Goal: Information Seeking & Learning: Learn about a topic

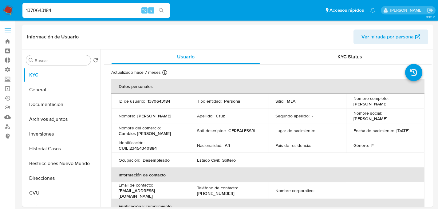
select select "10"
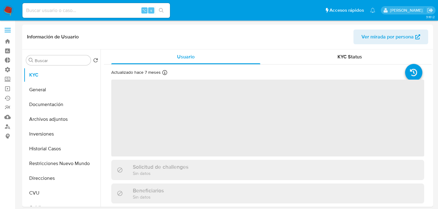
select select "10"
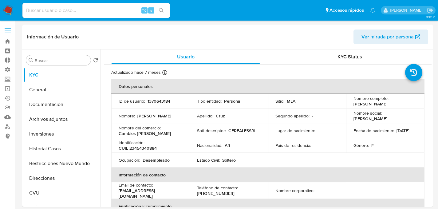
click at [101, 14] on input at bounding box center [96, 10] width 148 height 8
type input "1769150123"
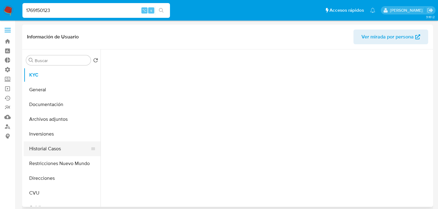
click at [65, 154] on button "Historial Casos" at bounding box center [60, 148] width 72 height 15
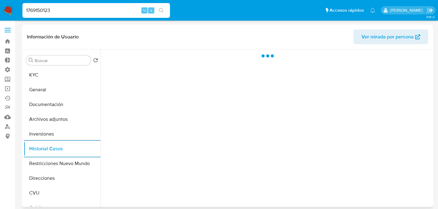
select select "10"
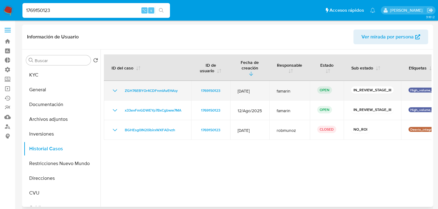
drag, startPoint x: 183, startPoint y: 86, endPoint x: 108, endPoint y: 89, distance: 75.7
click at [108, 89] on td "ZGH76EBYOr4CDFnmIAvEhVuy" at bounding box center [147, 91] width 87 height 20
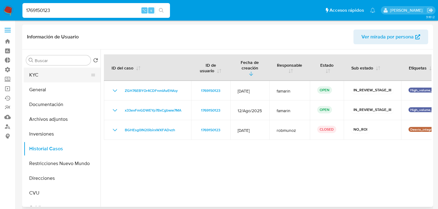
click at [43, 75] on button "KYC" at bounding box center [60, 75] width 72 height 15
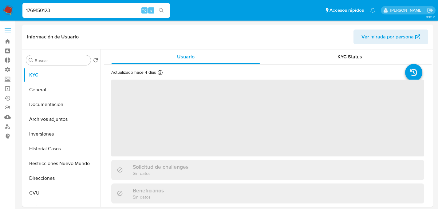
click at [49, 12] on input "1769150123" at bounding box center [96, 10] width 148 height 8
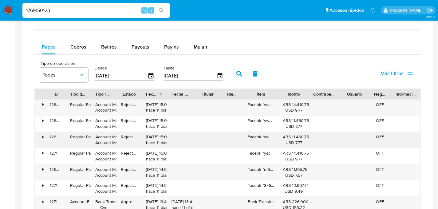
scroll to position [386, 0]
click at [204, 51] on div "Mulan" at bounding box center [201, 46] width 14 height 15
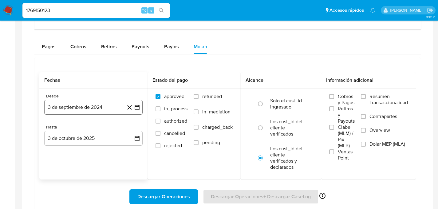
click at [96, 110] on button "3 de septiembre de 2024" at bounding box center [93, 107] width 98 height 15
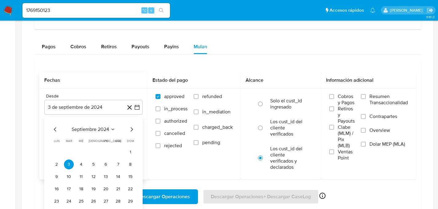
click at [53, 130] on icon "Mes anterior" at bounding box center [55, 129] width 7 height 7
click at [92, 152] on button "1" at bounding box center [94, 152] width 10 height 10
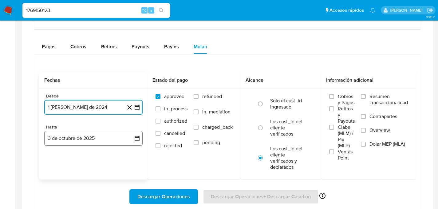
click at [108, 140] on button "3 de octubre de 2025" at bounding box center [93, 138] width 98 height 15
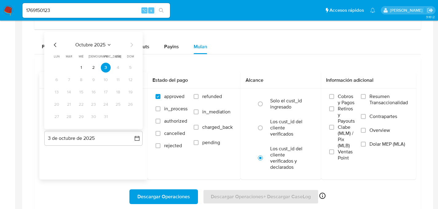
click at [55, 46] on icon "Mes anterior" at bounding box center [55, 44] width 2 height 4
click at [56, 45] on icon "Mes anterior" at bounding box center [55, 44] width 7 height 7
click at [128, 116] on button "31" at bounding box center [130, 117] width 10 height 10
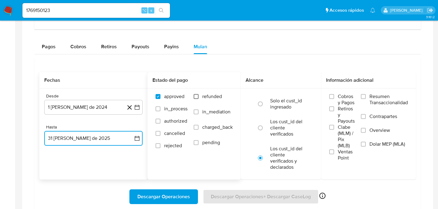
click at [198, 98] on input "refunded" at bounding box center [196, 96] width 5 height 5
checkbox input "true"
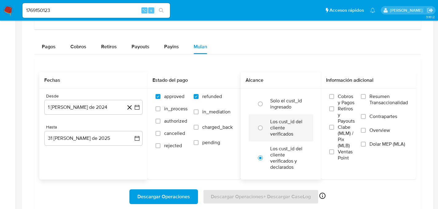
click at [272, 128] on label "Los cust_id del cliente verificados" at bounding box center [287, 128] width 34 height 18
click at [265, 128] on input "radio" at bounding box center [260, 128] width 10 height 10
radio input "true"
click at [379, 150] on label "Dolar MEP (MLA)" at bounding box center [384, 148] width 47 height 14
click at [366, 147] on input "Dolar MEP (MLA)" at bounding box center [363, 144] width 5 height 5
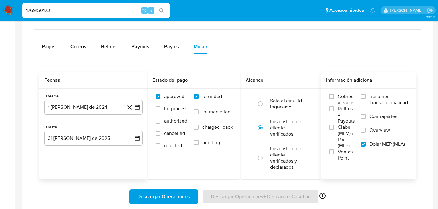
click at [164, 201] on span "Descargar Operaciones" at bounding box center [163, 197] width 53 height 14
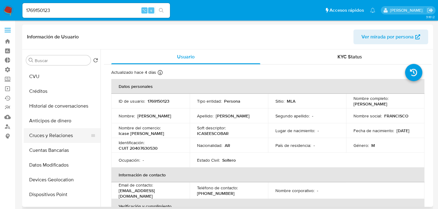
scroll to position [0, 0]
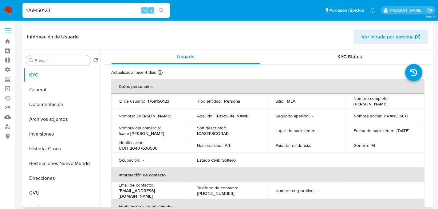
click at [138, 117] on p "Francisco" at bounding box center [154, 116] width 34 height 6
click at [93, 8] on input "1769150123" at bounding box center [96, 10] width 148 height 8
paste input "21666436"
type input "216664363"
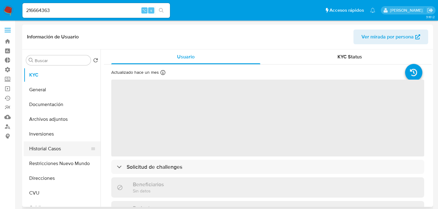
click at [46, 149] on button "Historial Casos" at bounding box center [60, 148] width 72 height 15
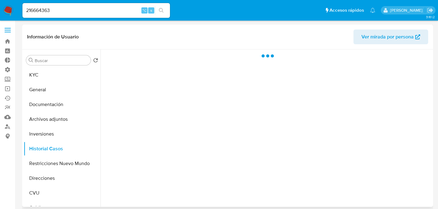
select select "10"
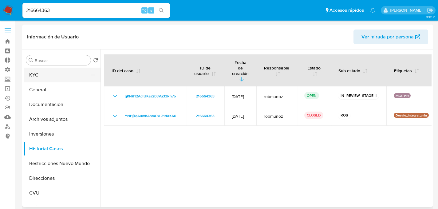
click at [57, 74] on button "KYC" at bounding box center [60, 75] width 72 height 15
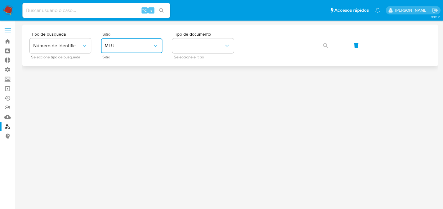
click at [128, 48] on span "MLU" at bounding box center [129, 46] width 48 height 6
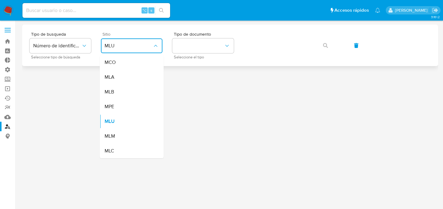
click at [130, 72] on div "MLA" at bounding box center [130, 77] width 50 height 15
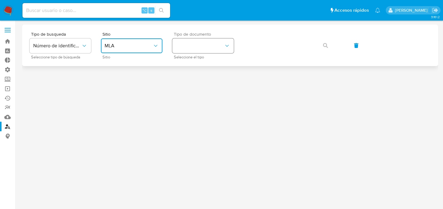
click at [206, 47] on button "identificationType" at bounding box center [202, 45] width 61 height 15
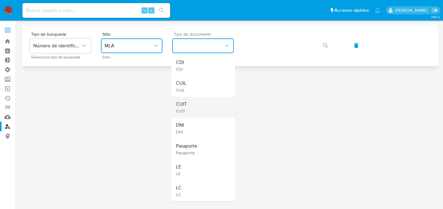
click at [196, 101] on div "CUIT CUIT" at bounding box center [201, 107] width 50 height 21
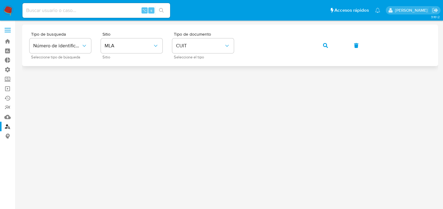
click at [343, 45] on div "Tipo de busqueda Número de identificación Seleccione tipo de búsqueda Sitio MLA…" at bounding box center [230, 45] width 401 height 27
click at [314, 41] on div "Tipo de busqueda Número de identificación Seleccione tipo de búsqueda Sitio MLA…" at bounding box center [230, 45] width 401 height 27
click at [325, 44] on icon "button" at bounding box center [325, 45] width 5 height 5
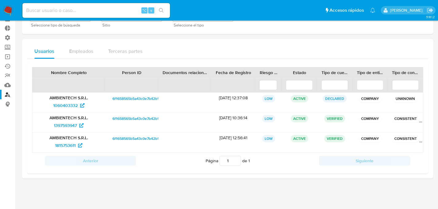
scroll to position [33, 0]
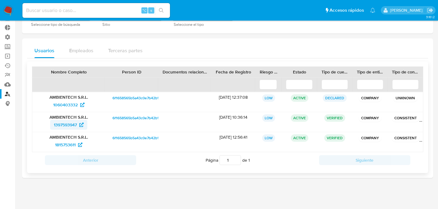
drag, startPoint x: 61, startPoint y: 123, endPoint x: 63, endPoint y: 131, distance: 8.3
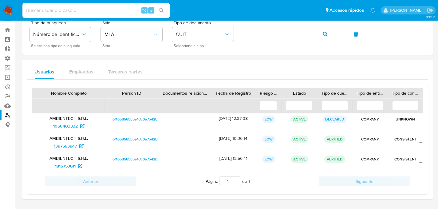
scroll to position [0, 0]
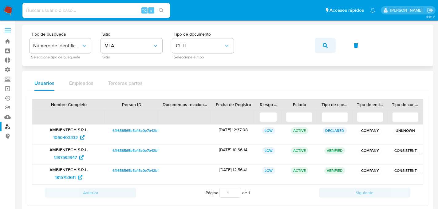
click at [326, 43] on icon "button" at bounding box center [325, 45] width 5 height 5
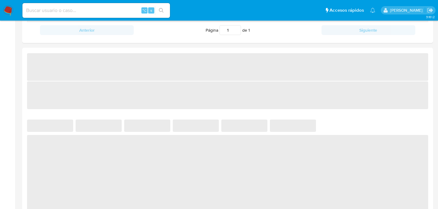
scroll to position [289, 0]
select select "10"
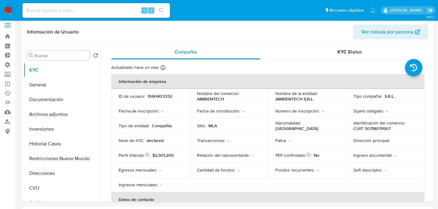
scroll to position [11, 0]
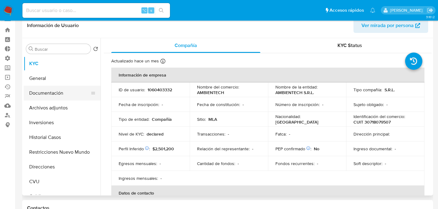
click at [52, 95] on button "Documentación" at bounding box center [60, 93] width 72 height 15
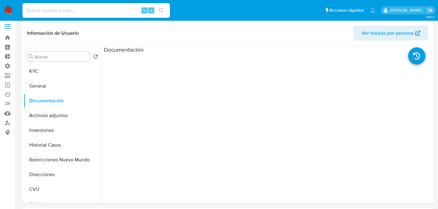
scroll to position [0, 0]
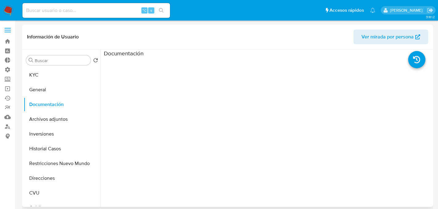
click at [125, 55] on h3 "Documentación" at bounding box center [124, 53] width 40 height 7
drag, startPoint x: 136, startPoint y: 53, endPoint x: 132, endPoint y: 58, distance: 6.6
click at [136, 53] on h3 "Documentación" at bounding box center [124, 53] width 40 height 7
click at [131, 58] on ul at bounding box center [145, 145] width 82 height 177
click at [49, 96] on button "General" at bounding box center [60, 89] width 72 height 15
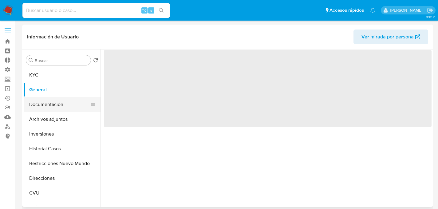
click at [44, 105] on button "Documentación" at bounding box center [60, 104] width 72 height 15
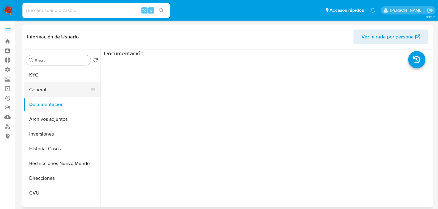
click at [37, 89] on button "General" at bounding box center [60, 89] width 72 height 15
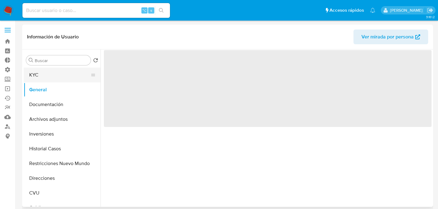
click at [42, 76] on button "KYC" at bounding box center [60, 75] width 72 height 15
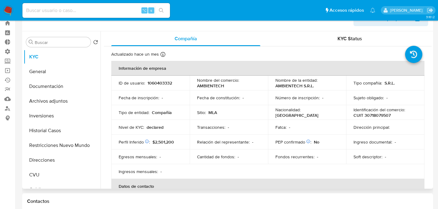
scroll to position [18, 0]
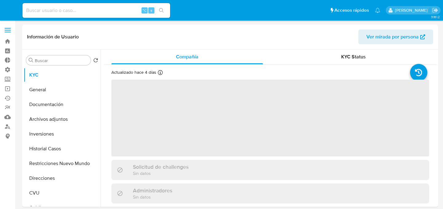
select select "10"
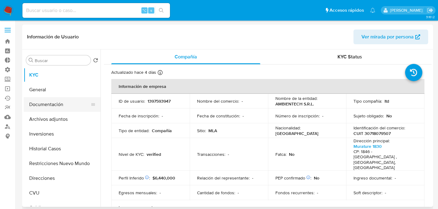
click at [64, 105] on button "Documentación" at bounding box center [60, 104] width 72 height 15
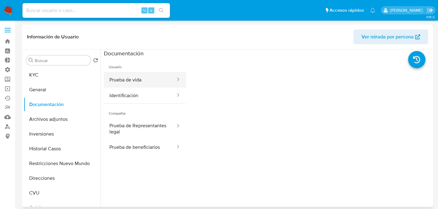
click at [127, 79] on button "Prueba de vida" at bounding box center [140, 80] width 72 height 16
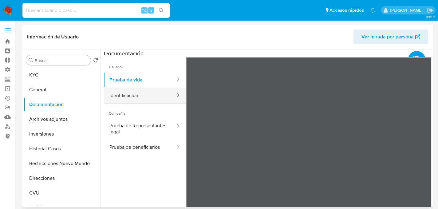
click at [138, 97] on button "Identificación" at bounding box center [140, 96] width 72 height 16
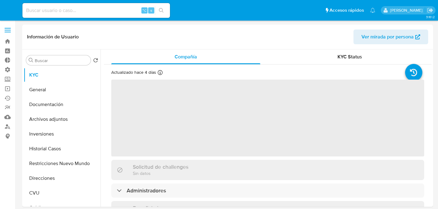
select select "10"
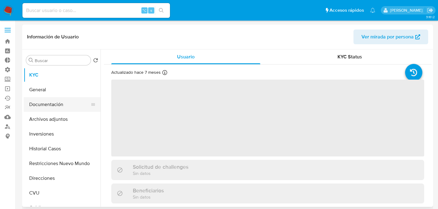
click at [53, 105] on button "Documentación" at bounding box center [60, 104] width 72 height 15
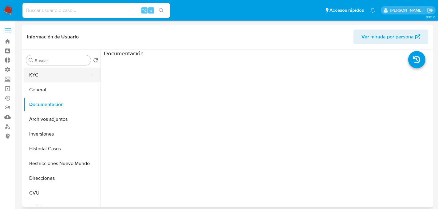
click at [39, 72] on button "KYC" at bounding box center [60, 75] width 72 height 15
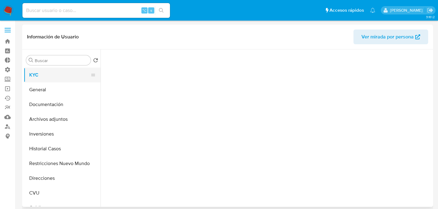
select select "10"
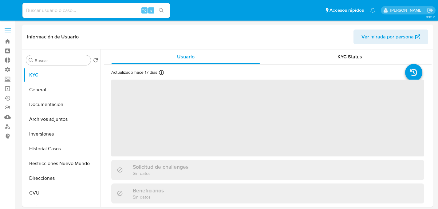
select select "10"
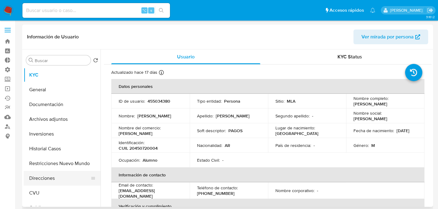
click at [48, 178] on button "Direcciones" at bounding box center [60, 178] width 72 height 15
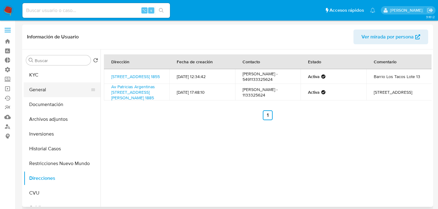
click at [42, 85] on button "General" at bounding box center [60, 89] width 72 height 15
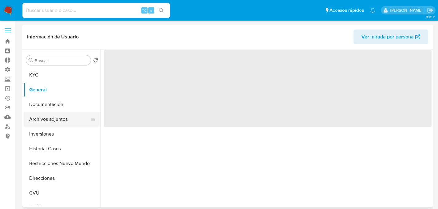
click at [42, 118] on button "Archivos adjuntos" at bounding box center [60, 119] width 72 height 15
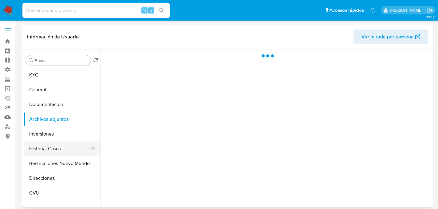
click at [48, 144] on button "Historial Casos" at bounding box center [60, 148] width 72 height 15
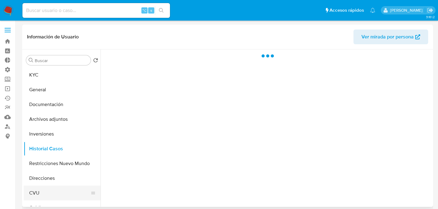
drag, startPoint x: 49, startPoint y: 177, endPoint x: 41, endPoint y: 191, distance: 15.6
click at [49, 178] on button "Direcciones" at bounding box center [62, 178] width 77 height 15
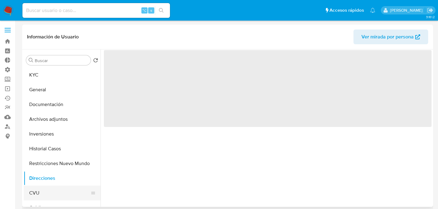
click at [41, 191] on button "CVU" at bounding box center [60, 193] width 72 height 15
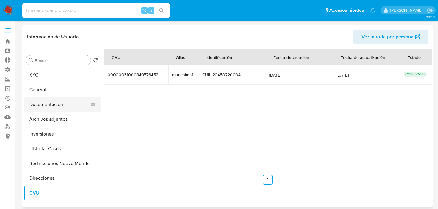
click at [43, 107] on button "Documentación" at bounding box center [60, 104] width 72 height 15
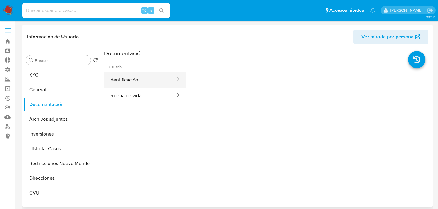
click at [135, 83] on button "Identificación" at bounding box center [140, 80] width 72 height 16
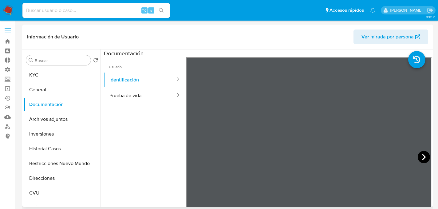
click at [421, 160] on icon at bounding box center [424, 157] width 12 height 12
click at [135, 92] on button "Prueba de vida" at bounding box center [140, 96] width 72 height 16
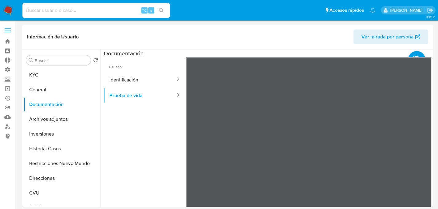
drag, startPoint x: 362, startPoint y: 144, endPoint x: 346, endPoint y: 100, distance: 46.6
click at [380, 66] on div at bounding box center [309, 158] width 246 height 202
click at [52, 77] on button "KYC" at bounding box center [60, 75] width 72 height 15
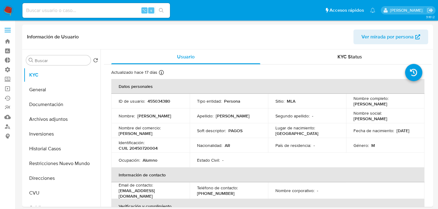
click at [244, 140] on td "Nacionalidad : AR" at bounding box center [229, 145] width 78 height 15
click at [264, 137] on td "Soft descriptor : PAGOS" at bounding box center [229, 130] width 78 height 15
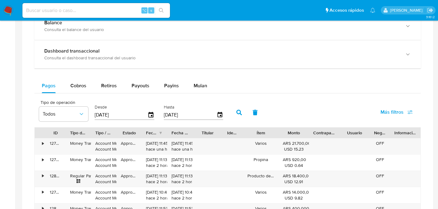
scroll to position [343, 0]
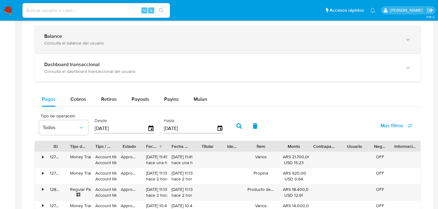
click at [64, 50] on div "Balance Consulta el balance del usuario" at bounding box center [227, 40] width 386 height 28
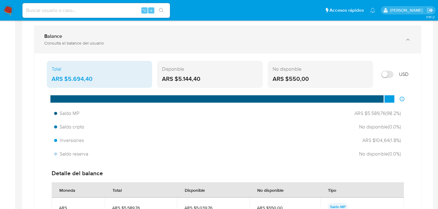
click at [63, 41] on div "Consulta el balance del usuario" at bounding box center [221, 43] width 354 height 6
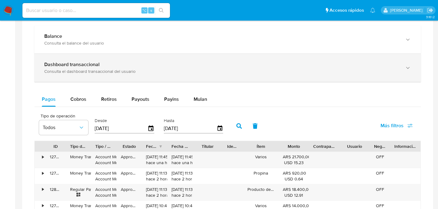
click at [64, 65] on b "Dashboard transaccional" at bounding box center [71, 64] width 55 height 7
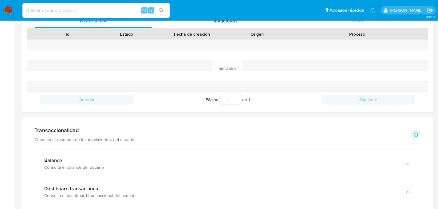
scroll to position [0, 0]
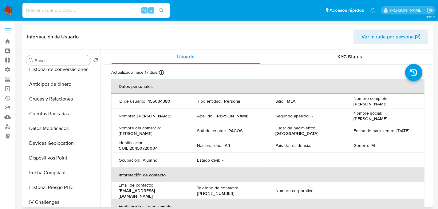
click at [203, 115] on p "Apellido :" at bounding box center [205, 116] width 16 height 6
click at [152, 98] on p "455034380" at bounding box center [159, 101] width 23 height 6
click at [156, 101] on p "455034380" at bounding box center [159, 101] width 23 height 6
copy p "455034380"
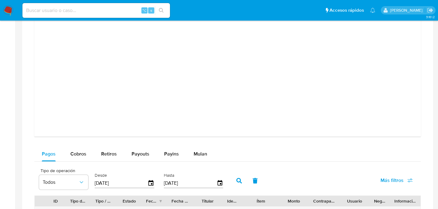
scroll to position [697, 0]
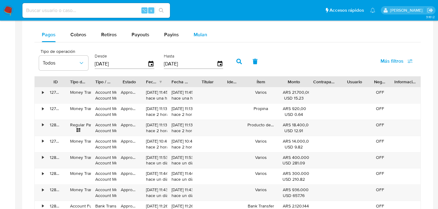
click at [194, 37] on span "Mulan" at bounding box center [201, 34] width 14 height 7
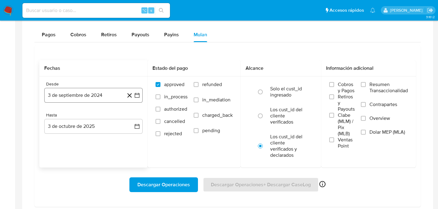
click at [81, 93] on button "3 de septiembre de 2024" at bounding box center [93, 95] width 98 height 15
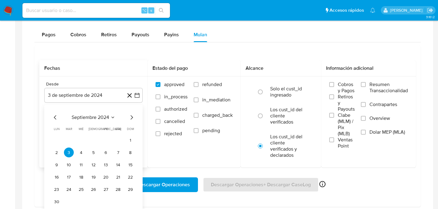
click at [130, 118] on icon "Mes siguiente" at bounding box center [131, 117] width 7 height 7
click at [131, 118] on icon "Mes siguiente" at bounding box center [131, 117] width 7 height 7
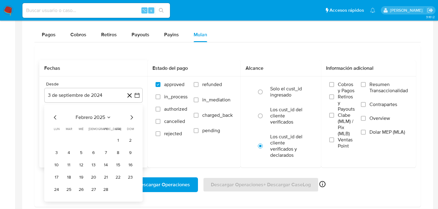
click at [131, 118] on icon "Mes siguiente" at bounding box center [131, 117] width 7 height 7
click at [57, 119] on icon "Mes anterior" at bounding box center [55, 117] width 7 height 7
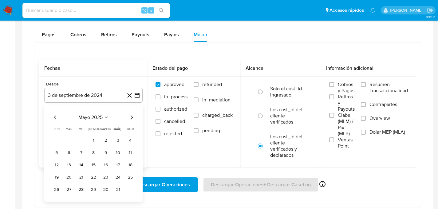
click at [57, 119] on icon "Mes anterior" at bounding box center [55, 117] width 7 height 7
click at [64, 141] on button "1" at bounding box center [69, 140] width 10 height 10
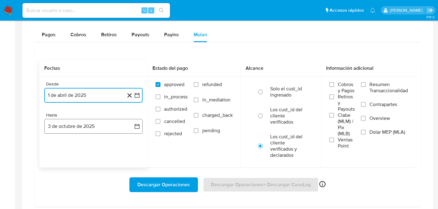
click at [86, 126] on button "3 de octubre de 2025" at bounding box center [93, 126] width 98 height 15
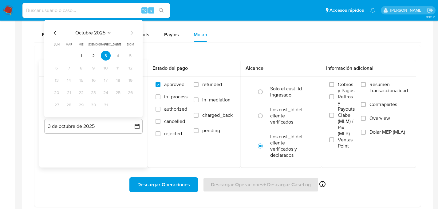
click at [53, 34] on icon "Mes anterior" at bounding box center [55, 32] width 7 height 7
click at [130, 105] on button "31" at bounding box center [130, 105] width 10 height 10
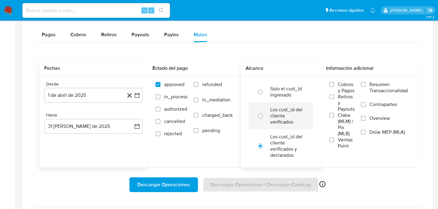
click at [273, 115] on label "Los cust_id del cliente verificados" at bounding box center [287, 116] width 34 height 18
click at [265, 115] on input "radio" at bounding box center [260, 116] width 10 height 10
radio input "true"
click at [378, 133] on span "Dolar MEP (MLA)" at bounding box center [388, 132] width 36 height 6
click at [366, 133] on input "Dolar MEP (MLA)" at bounding box center [363, 132] width 5 height 5
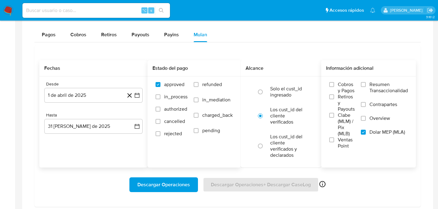
click at [200, 88] on label "refunded" at bounding box center [213, 88] width 39 height 15
click at [199, 87] on input "refunded" at bounding box center [196, 84] width 5 height 5
checkbox input "true"
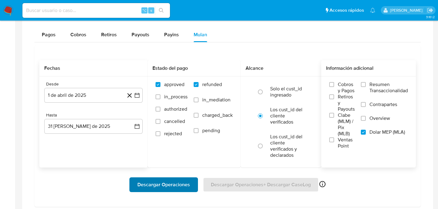
click at [174, 178] on div "Descargar Operaciones Descargar Operaciones + Descargar CaseLog Habilitado solo…" at bounding box center [227, 185] width 377 height 34
click at [176, 182] on span "Descargar Operaciones" at bounding box center [163, 185] width 53 height 14
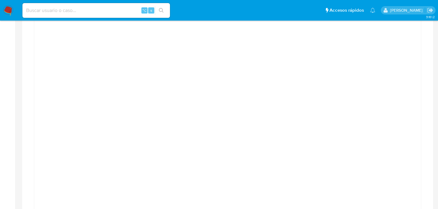
scroll to position [0, 0]
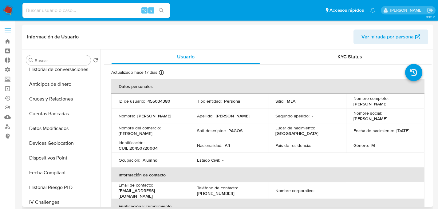
click at [150, 144] on div "Identificación : CUIL 20450720004" at bounding box center [151, 145] width 64 height 11
click at [151, 147] on p "CUIL 20450720004" at bounding box center [138, 148] width 39 height 6
copy p "20450720004"
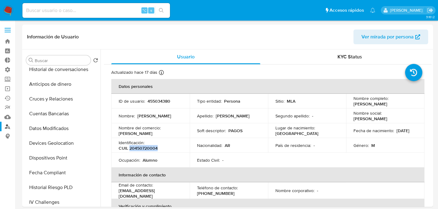
click at [10, 129] on link "Buscador de personas" at bounding box center [36, 127] width 73 height 10
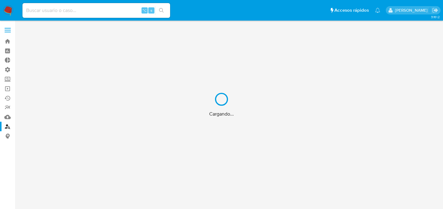
click at [177, 36] on div "Cargando..." at bounding box center [221, 104] width 443 height 209
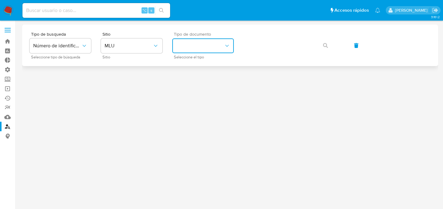
click at [181, 42] on button "identificationType" at bounding box center [202, 45] width 61 height 15
click at [109, 45] on span "MLU" at bounding box center [129, 46] width 48 height 6
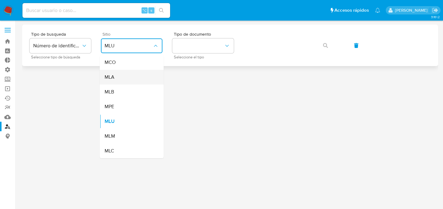
click at [123, 79] on div "MLA" at bounding box center [130, 77] width 50 height 15
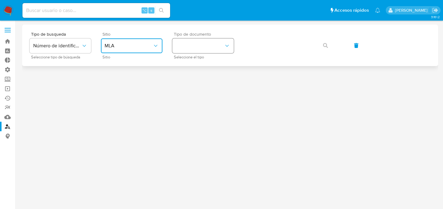
click at [204, 51] on button "identificationType" at bounding box center [202, 45] width 61 height 15
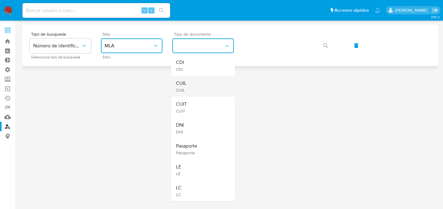
click at [196, 84] on div "CUIL CUIL" at bounding box center [201, 86] width 50 height 21
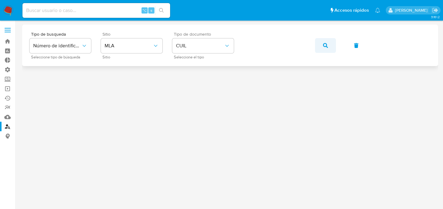
click at [332, 47] on button "button" at bounding box center [325, 45] width 21 height 15
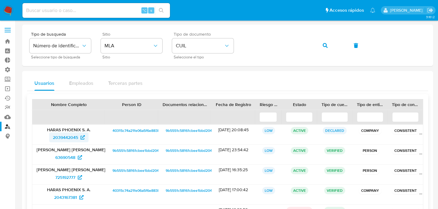
scroll to position [67, 0]
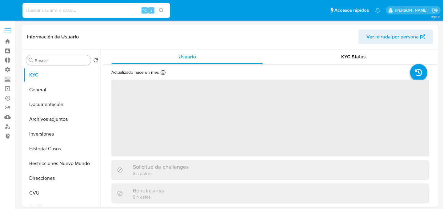
select select "10"
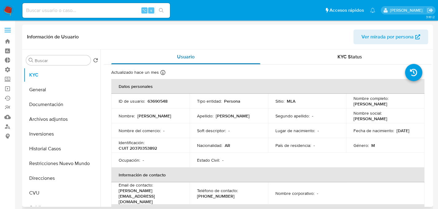
drag, startPoint x: 52, startPoint y: 93, endPoint x: 147, endPoint y: 52, distance: 103.7
click at [147, 52] on div "Buscar Volver al orden por defecto KYC General Documentación Archivos adjuntos …" at bounding box center [228, 127] width 408 height 157
click at [43, 98] on button "Documentación" at bounding box center [60, 104] width 72 height 15
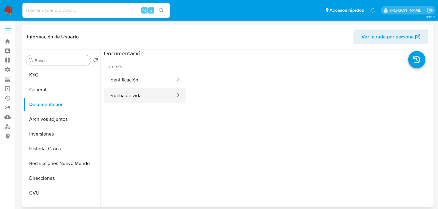
click at [143, 90] on button "Prueba de vida" at bounding box center [140, 96] width 72 height 16
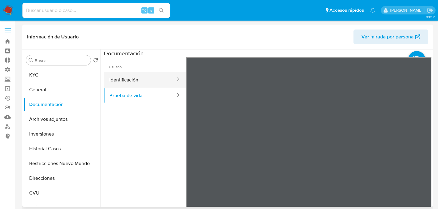
click at [123, 74] on button "Identificación" at bounding box center [140, 80] width 72 height 16
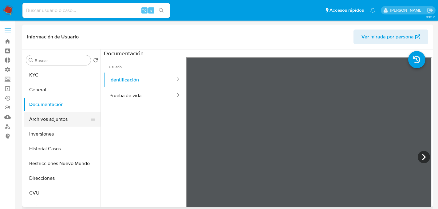
click at [61, 122] on button "Archivos adjuntos" at bounding box center [60, 119] width 72 height 15
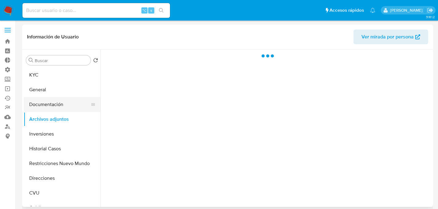
click at [55, 109] on button "Documentación" at bounding box center [60, 104] width 72 height 15
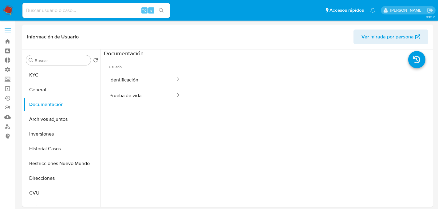
click at [133, 91] on button "Prueba de vida" at bounding box center [140, 96] width 72 height 16
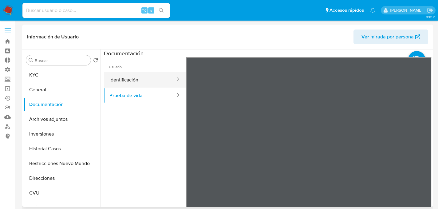
click at [132, 84] on button "Identificación" at bounding box center [140, 80] width 72 height 16
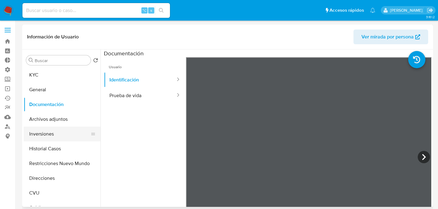
click at [40, 131] on button "Inversiones" at bounding box center [60, 134] width 72 height 15
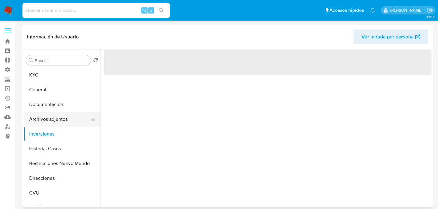
click at [44, 118] on button "Archivos adjuntos" at bounding box center [60, 119] width 72 height 15
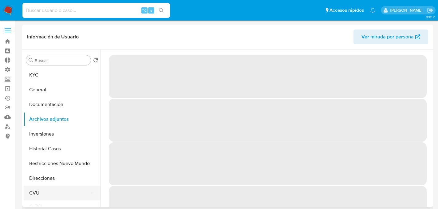
click at [46, 189] on button "CVU" at bounding box center [60, 193] width 72 height 15
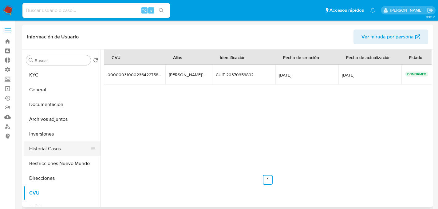
click at [37, 142] on button "Historial Casos" at bounding box center [60, 148] width 72 height 15
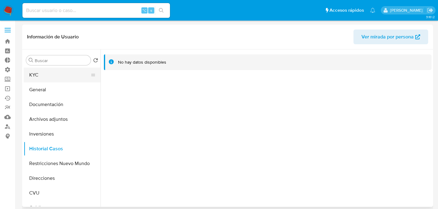
click at [31, 78] on button "KYC" at bounding box center [60, 75] width 72 height 15
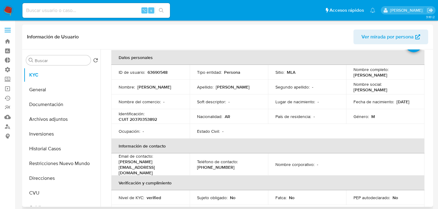
scroll to position [35, 0]
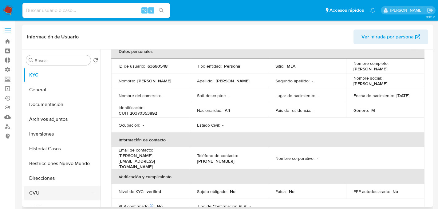
click at [44, 185] on button "Direcciones" at bounding box center [62, 178] width 77 height 15
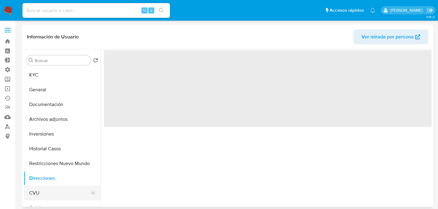
scroll to position [0, 0]
click at [45, 188] on button "CVU" at bounding box center [60, 193] width 72 height 15
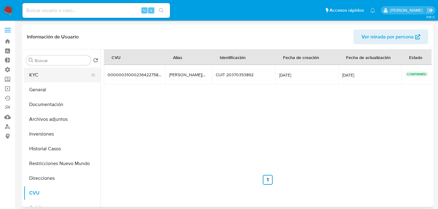
click at [55, 68] on button "KYC" at bounding box center [60, 75] width 72 height 15
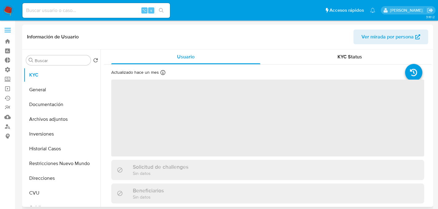
click at [137, 92] on span "‌" at bounding box center [267, 118] width 313 height 77
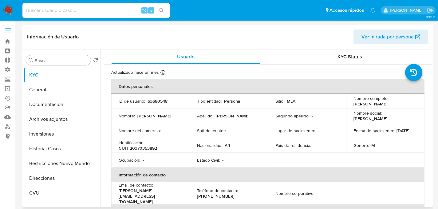
click at [154, 98] on p "63690548" at bounding box center [158, 101] width 20 height 6
copy p "63690548"
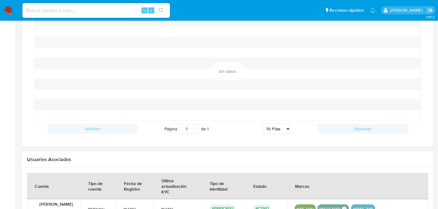
scroll to position [349, 0]
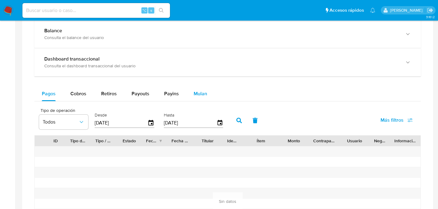
click at [194, 95] on span "Mulan" at bounding box center [201, 93] width 14 height 7
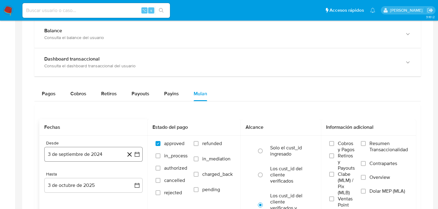
click at [87, 152] on button "3 de septiembre de 2024" at bounding box center [93, 154] width 98 height 15
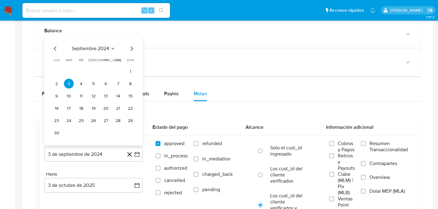
click at [134, 49] on icon "Mes siguiente" at bounding box center [131, 48] width 7 height 7
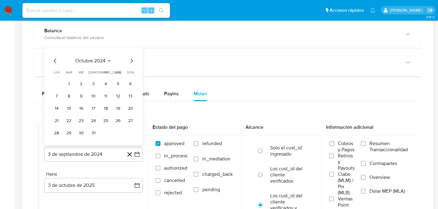
click at [133, 49] on div "octubre 2024 octubre 2024 lun lunes mar martes mié miércoles jue jueves vie vie…" at bounding box center [93, 96] width 98 height 97
click at [133, 58] on icon "Mes siguiente" at bounding box center [131, 60] width 7 height 7
click at [133, 61] on icon "Mes siguiente" at bounding box center [131, 60] width 7 height 7
click at [133, 61] on span "dom" at bounding box center [130, 60] width 7 height 5
click at [132, 51] on icon "Mes siguiente" at bounding box center [131, 48] width 7 height 7
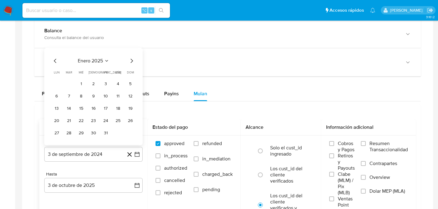
click at [131, 63] on icon "Mes siguiente" at bounding box center [132, 61] width 2 height 4
click at [131, 62] on span "dom" at bounding box center [130, 60] width 7 height 5
click at [132, 51] on icon "Mes siguiente" at bounding box center [131, 48] width 7 height 7
click at [70, 87] on button "1" at bounding box center [69, 84] width 10 height 10
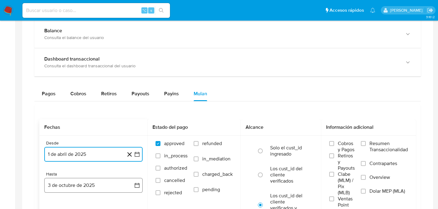
click at [70, 191] on button "3 de octubre de 2025" at bounding box center [93, 185] width 98 height 15
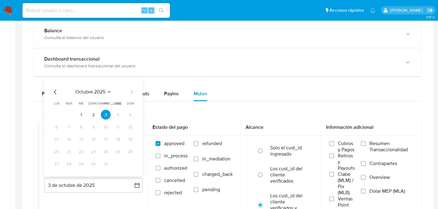
click at [52, 90] on icon "Mes anterior" at bounding box center [55, 91] width 7 height 7
click at [129, 163] on button "31" at bounding box center [130, 164] width 10 height 10
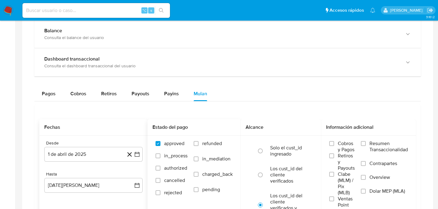
click at [203, 146] on span "refunded" at bounding box center [212, 143] width 20 height 6
click at [199, 146] on input "refunded" at bounding box center [196, 143] width 5 height 5
checkbox input "true"
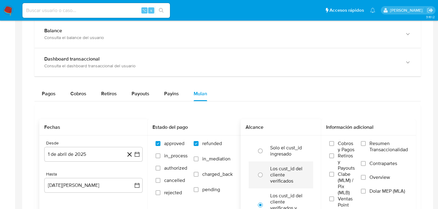
click at [277, 169] on label "Los cust_id del cliente verificados" at bounding box center [287, 175] width 34 height 18
click at [265, 170] on input "radio" at bounding box center [260, 175] width 10 height 10
radio input "true"
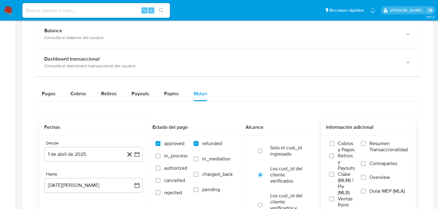
click at [360, 188] on div "Cobros y Pagos Retiros y Payouts Clabe (MLM) / Pix (MLB) Ventas Point Resumen T…" at bounding box center [368, 170] width 85 height 61
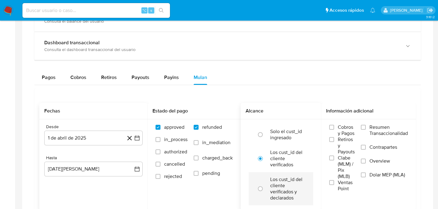
scroll to position [456, 0]
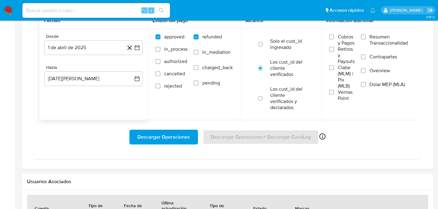
click at [180, 133] on span "Descargar Operaciones" at bounding box center [163, 137] width 53 height 14
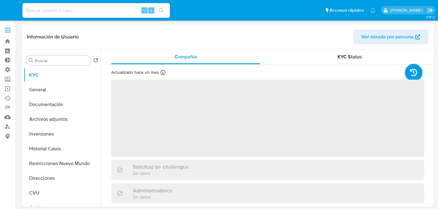
select select "10"
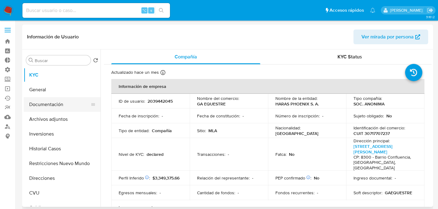
click at [47, 105] on button "Documentación" at bounding box center [60, 104] width 72 height 15
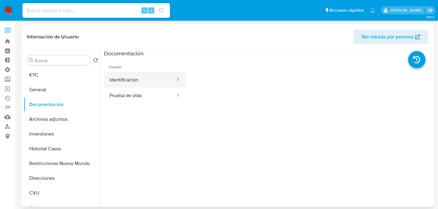
click at [133, 78] on button "Identificación" at bounding box center [140, 80] width 72 height 16
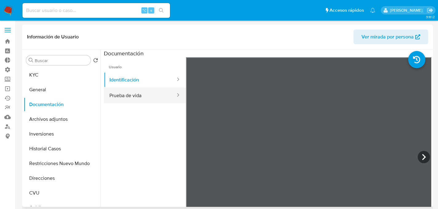
click at [130, 98] on button "Prueba de vida" at bounding box center [140, 96] width 72 height 16
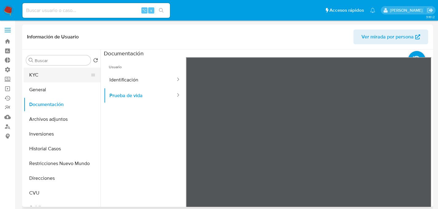
click at [57, 73] on button "KYC" at bounding box center [60, 75] width 72 height 15
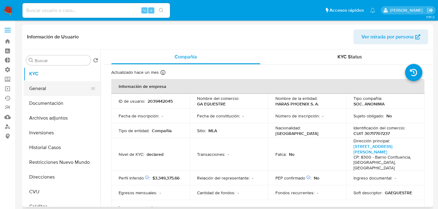
click at [32, 92] on button "General" at bounding box center [60, 88] width 72 height 15
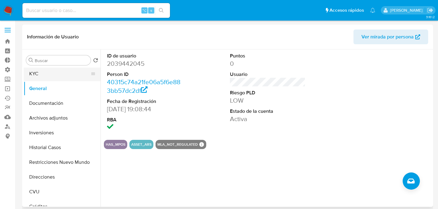
click at [44, 69] on button "KYC" at bounding box center [60, 73] width 72 height 15
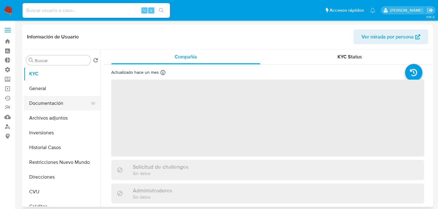
click at [62, 103] on button "Documentación" at bounding box center [60, 103] width 72 height 15
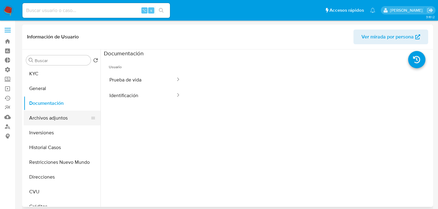
click at [49, 112] on button "Archivos adjuntos" at bounding box center [60, 118] width 72 height 15
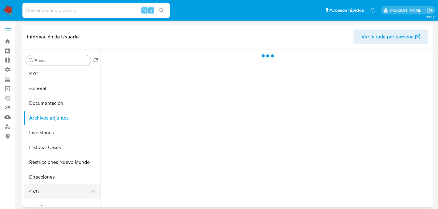
click at [34, 199] on button "CVU" at bounding box center [60, 191] width 72 height 15
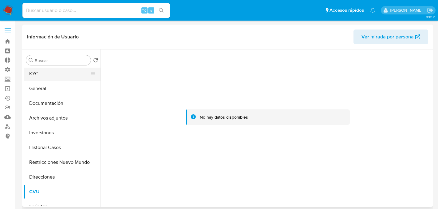
click at [37, 72] on button "KYC" at bounding box center [60, 73] width 72 height 15
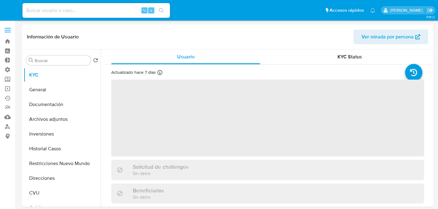
select select "10"
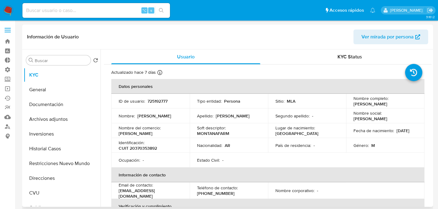
click at [200, 135] on p "MONTANAFARM" at bounding box center [213, 134] width 32 height 6
click at [151, 145] on div "Identificación : CUIT 20370353892" at bounding box center [151, 145] width 64 height 11
click at [151, 147] on p "CUIT 20370353892" at bounding box center [138, 148] width 38 height 6
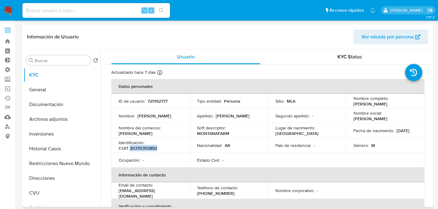
copy p "20370353892"
click at [42, 190] on button "CVU" at bounding box center [60, 193] width 72 height 15
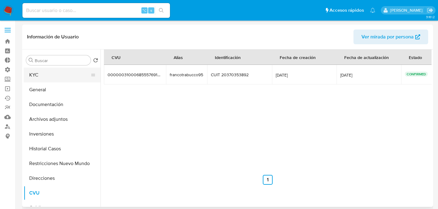
click at [52, 75] on button "KYC" at bounding box center [60, 75] width 72 height 15
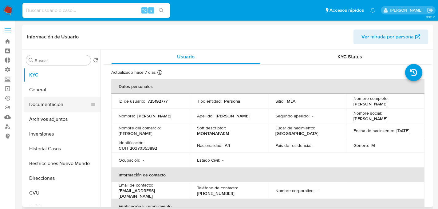
click at [43, 106] on button "Documentación" at bounding box center [60, 104] width 72 height 15
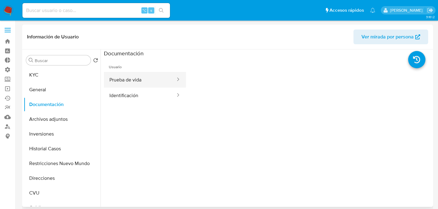
click at [114, 81] on button "Prueba de vida" at bounding box center [140, 80] width 72 height 16
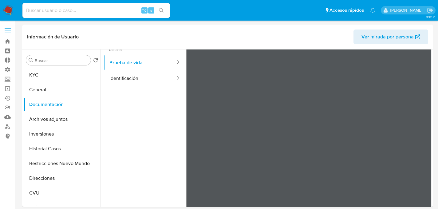
scroll to position [23, 0]
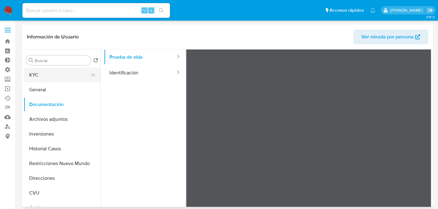
click at [32, 73] on button "KYC" at bounding box center [60, 75] width 72 height 15
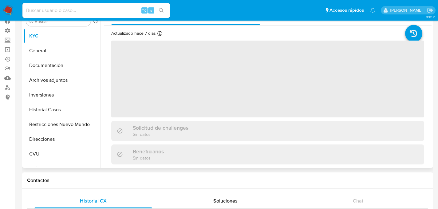
scroll to position [40, 0]
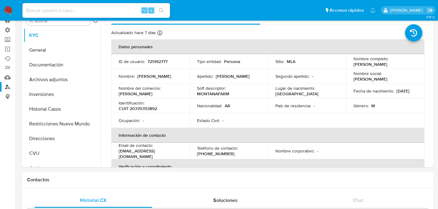
click at [13, 89] on link "Buscador de personas" at bounding box center [36, 87] width 73 height 10
click at [10, 89] on link "Buscador de personas" at bounding box center [36, 87] width 73 height 10
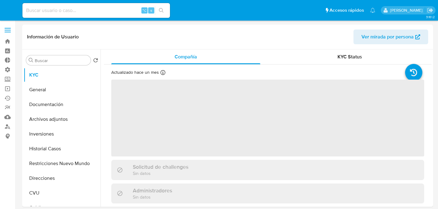
select select "10"
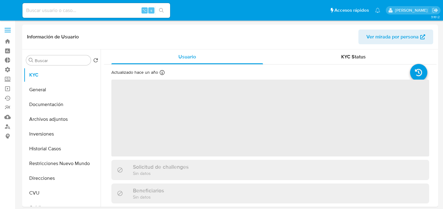
select select "10"
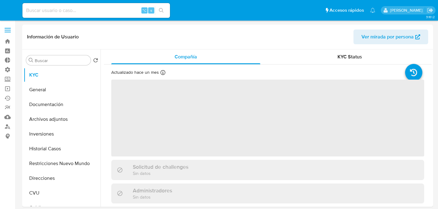
select select "10"
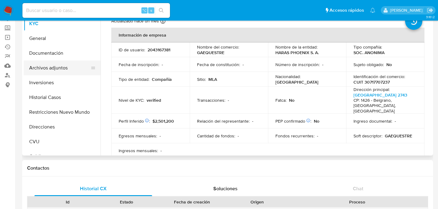
scroll to position [30, 0]
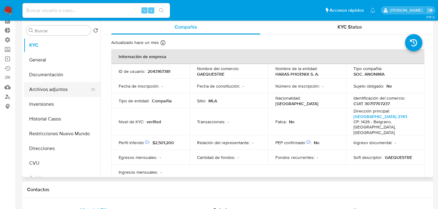
click at [47, 90] on button "Archivos adjuntos" at bounding box center [60, 89] width 72 height 15
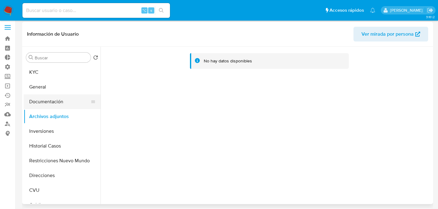
scroll to position [0, 0]
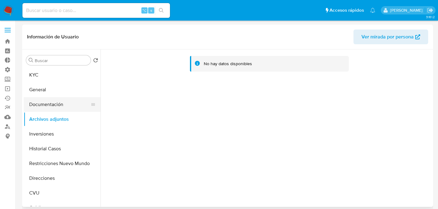
click at [51, 98] on button "Documentación" at bounding box center [60, 104] width 72 height 15
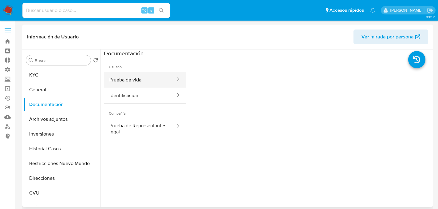
click at [134, 84] on button "Prueba de vida" at bounding box center [140, 80] width 72 height 16
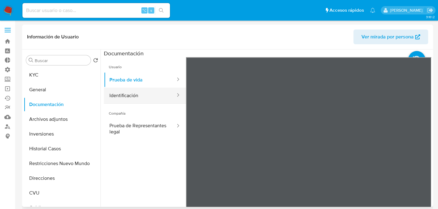
click at [137, 91] on button "Identificación" at bounding box center [140, 96] width 72 height 16
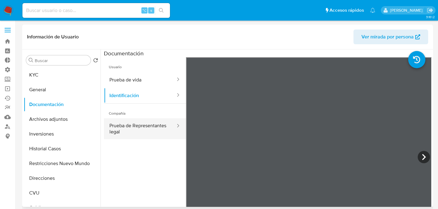
click at [155, 130] on button "Prueba de Representantes legal" at bounding box center [140, 128] width 72 height 21
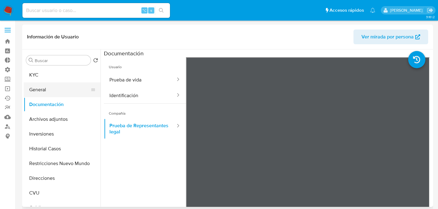
click at [28, 84] on button "General" at bounding box center [60, 89] width 72 height 15
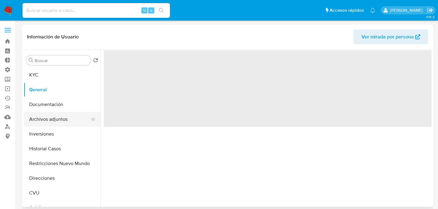
click at [54, 122] on button "Archivos adjuntos" at bounding box center [60, 119] width 72 height 15
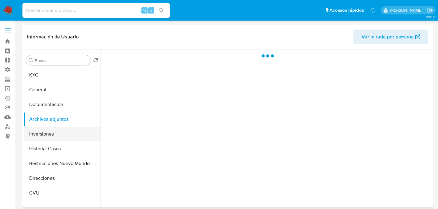
click at [54, 138] on button "Inversiones" at bounding box center [60, 134] width 72 height 15
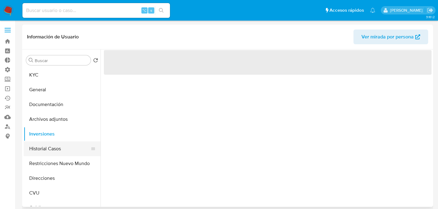
click at [54, 155] on button "Historial Casos" at bounding box center [60, 148] width 72 height 15
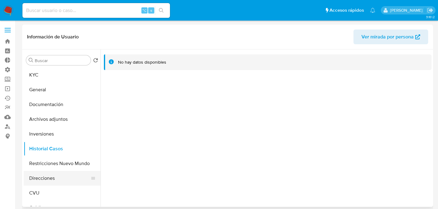
click at [42, 176] on button "Direcciones" at bounding box center [60, 178] width 72 height 15
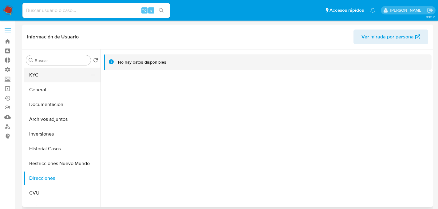
click at [41, 79] on button "KYC" at bounding box center [60, 75] width 72 height 15
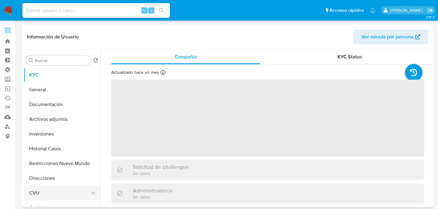
click at [40, 188] on button "CVU" at bounding box center [60, 193] width 72 height 15
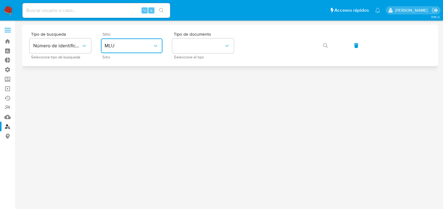
click at [151, 52] on button "MLU" at bounding box center [131, 45] width 61 height 15
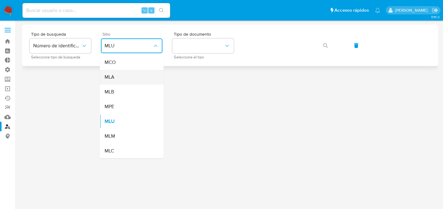
click at [132, 77] on div "MLA" at bounding box center [130, 77] width 50 height 15
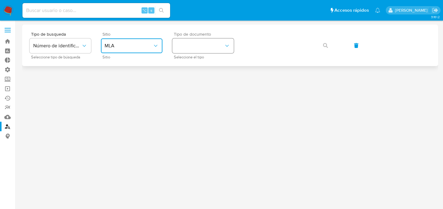
click at [187, 47] on button "identificationType" at bounding box center [202, 45] width 61 height 15
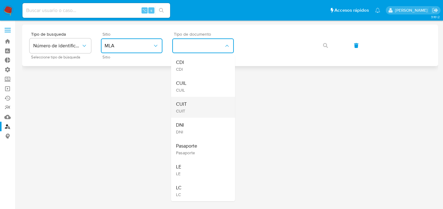
click at [179, 101] on span "CUIT" at bounding box center [181, 104] width 11 height 6
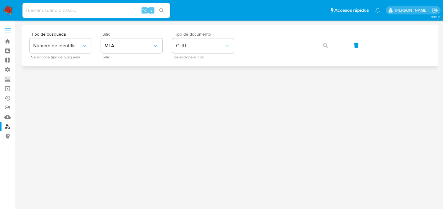
click at [260, 55] on div "Tipo de busqueda Número de identificación Seleccione tipo de búsqueda Sitio MLA…" at bounding box center [230, 45] width 401 height 27
click at [332, 46] on button "button" at bounding box center [325, 45] width 21 height 15
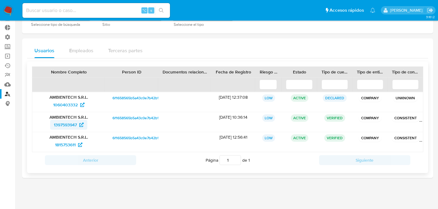
scroll to position [33, 0]
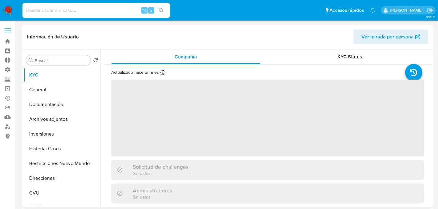
select select "10"
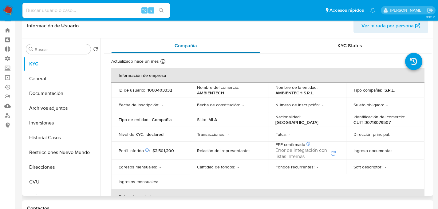
scroll to position [11, 0]
click at [65, 94] on button "Documentación" at bounding box center [60, 93] width 72 height 15
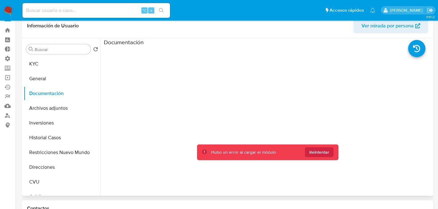
click at [283, 141] on div at bounding box center [268, 144] width 328 height 197
click at [312, 151] on span "Reintentar" at bounding box center [319, 152] width 20 height 10
click at [65, 76] on button "General" at bounding box center [60, 78] width 72 height 15
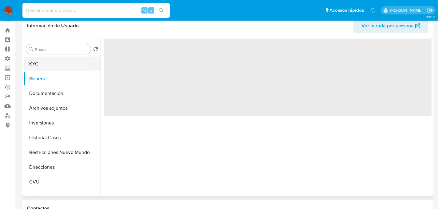
click at [46, 64] on button "KYC" at bounding box center [60, 64] width 72 height 15
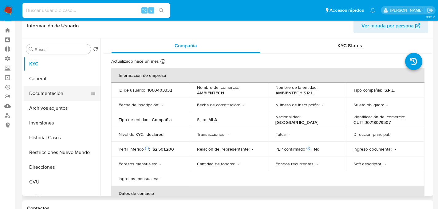
click at [49, 93] on button "Documentación" at bounding box center [60, 93] width 72 height 15
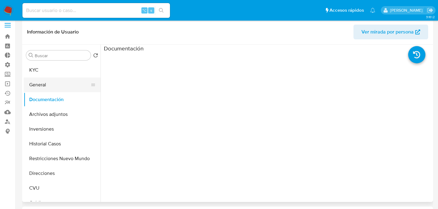
scroll to position [0, 0]
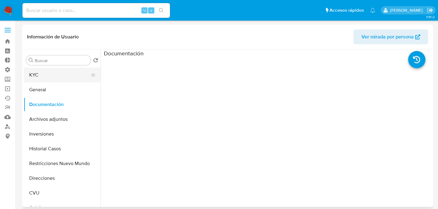
click at [45, 72] on button "KYC" at bounding box center [60, 75] width 72 height 15
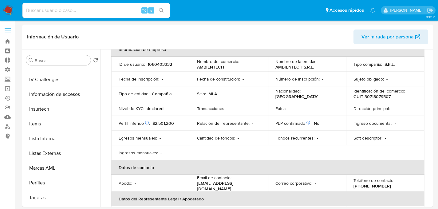
scroll to position [107, 0]
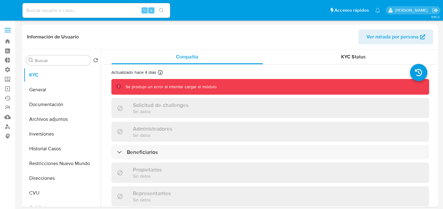
select select "10"
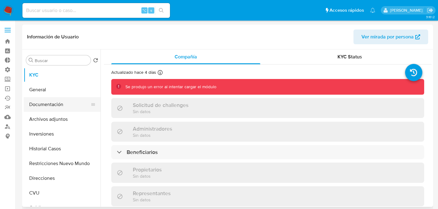
click at [44, 105] on button "Documentación" at bounding box center [60, 104] width 72 height 15
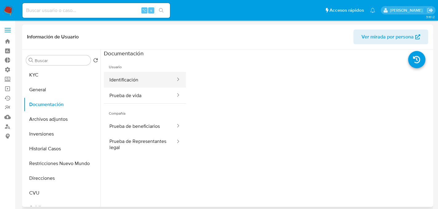
click at [139, 82] on button "Identificación" at bounding box center [140, 80] width 72 height 16
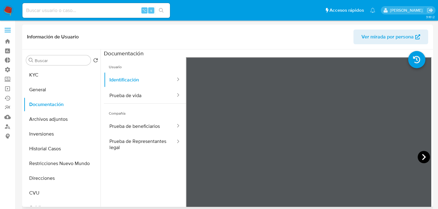
click at [424, 156] on icon at bounding box center [424, 157] width 12 height 12
click at [144, 100] on button "Prueba de vida" at bounding box center [140, 96] width 72 height 16
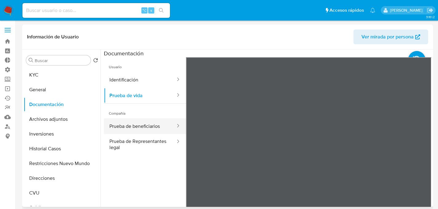
click at [128, 126] on button "Prueba de beneficiarios" at bounding box center [140, 126] width 72 height 16
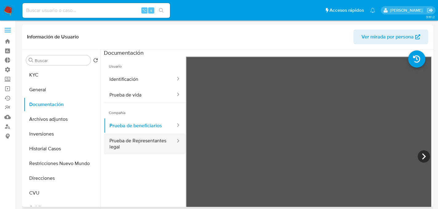
scroll to position [1, 0]
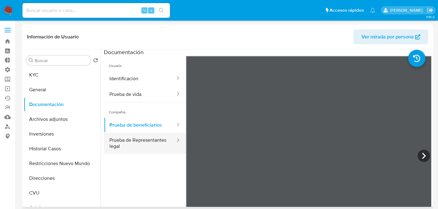
click at [139, 141] on button "Prueba de Representantes legal" at bounding box center [140, 143] width 72 height 21
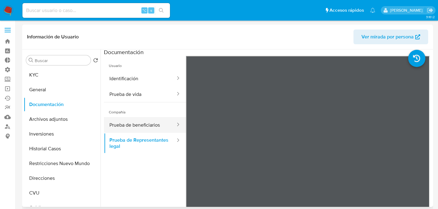
click at [134, 128] on button "Prueba de beneficiarios" at bounding box center [140, 125] width 72 height 16
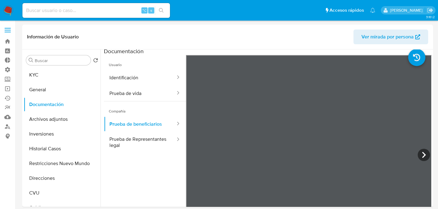
scroll to position [2, 0]
click at [419, 154] on icon at bounding box center [424, 154] width 12 height 12
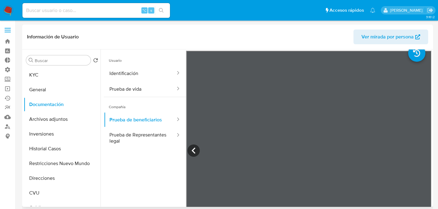
scroll to position [12, 0]
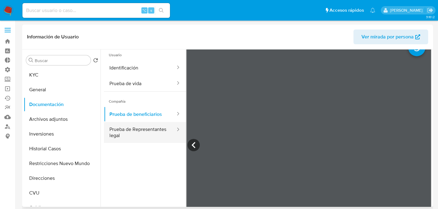
click at [146, 129] on button "Prueba de Representantes legal" at bounding box center [140, 132] width 72 height 21
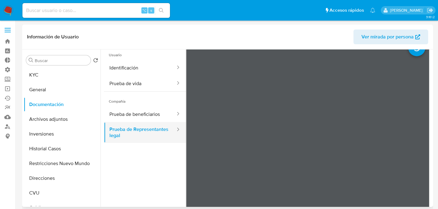
scroll to position [13, 0]
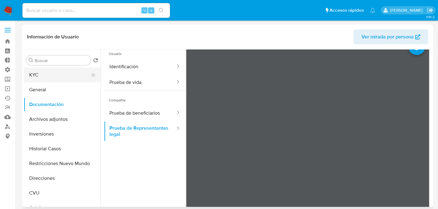
click at [74, 79] on button "KYC" at bounding box center [60, 75] width 72 height 15
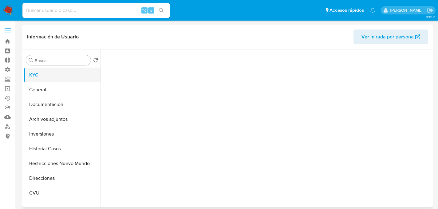
scroll to position [0, 0]
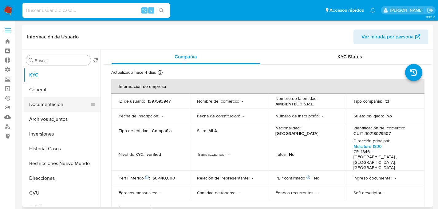
click at [50, 101] on button "Documentación" at bounding box center [60, 104] width 72 height 15
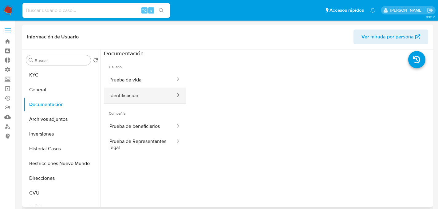
click at [175, 89] on div at bounding box center [176, 96] width 10 height 16
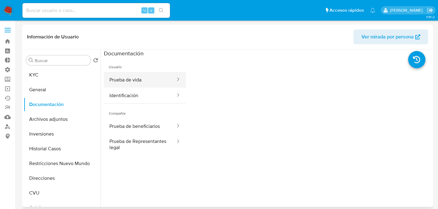
click at [149, 84] on button "Prueba de vida" at bounding box center [140, 80] width 72 height 16
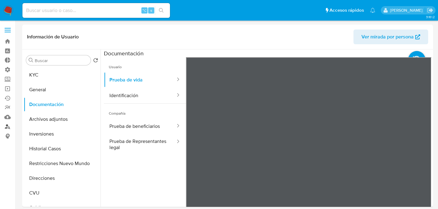
click at [11, 128] on link "Buscador de personas" at bounding box center [36, 127] width 73 height 10
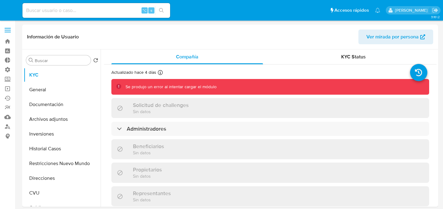
select select "10"
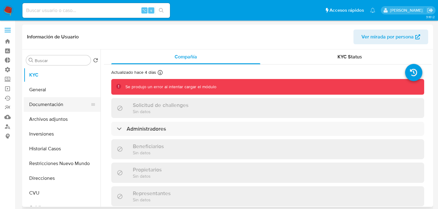
click at [48, 111] on button "Documentación" at bounding box center [60, 104] width 72 height 15
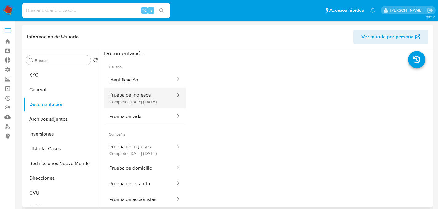
click at [124, 97] on button "Prueba de ingresos Completo: [DATE] ([DATE])" at bounding box center [140, 98] width 72 height 21
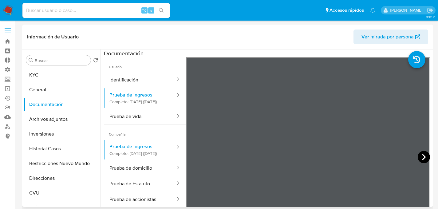
click at [420, 158] on icon at bounding box center [424, 157] width 12 height 12
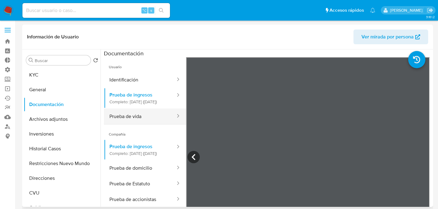
click at [149, 118] on button "Prueba de vida" at bounding box center [140, 117] width 72 height 16
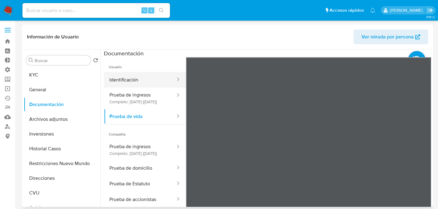
click at [146, 80] on button "Identificación" at bounding box center [140, 80] width 72 height 16
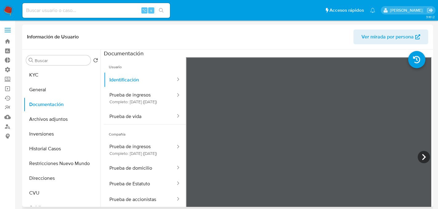
click at [125, 139] on span "Compañía" at bounding box center [145, 132] width 82 height 15
click at [136, 156] on button "Prueba de ingresos Completo: 04/06/2024 (hace un año)" at bounding box center [140, 149] width 72 height 21
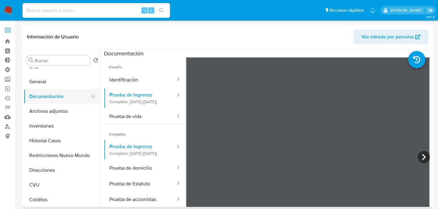
scroll to position [9, 0]
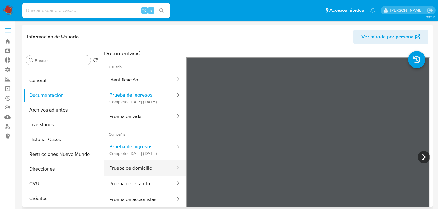
click at [125, 176] on button "Prueba de domicilio" at bounding box center [140, 168] width 72 height 16
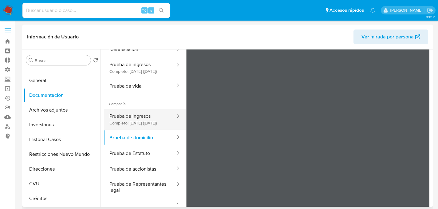
scroll to position [53, 0]
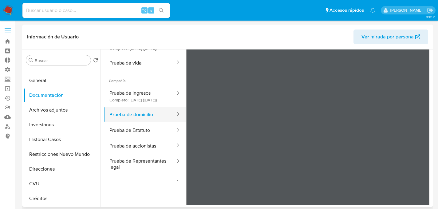
click at [132, 117] on button "Prueba de domicilio" at bounding box center [140, 115] width 72 height 16
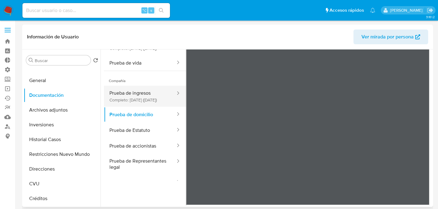
click at [134, 107] on button "Prueba de ingresos Completo: 04/06/2024 (hace un año)" at bounding box center [140, 96] width 72 height 21
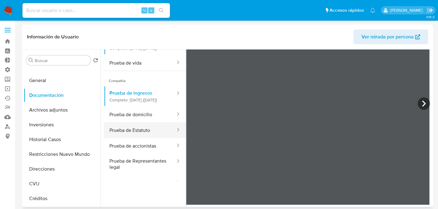
click at [136, 138] on button "Prueba de Estatuto" at bounding box center [140, 130] width 72 height 16
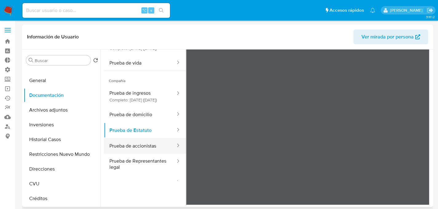
click at [144, 154] on button "Prueba de accionistas" at bounding box center [140, 146] width 72 height 16
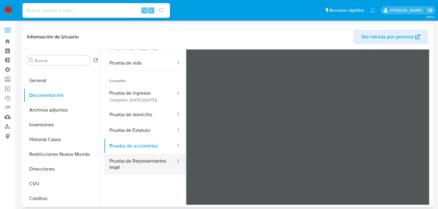
click at [143, 175] on button "Prueba de Representantes legal" at bounding box center [140, 164] width 72 height 21
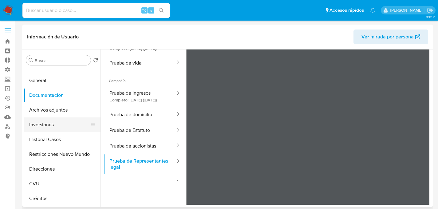
click at [53, 119] on button "Inversiones" at bounding box center [60, 124] width 72 height 15
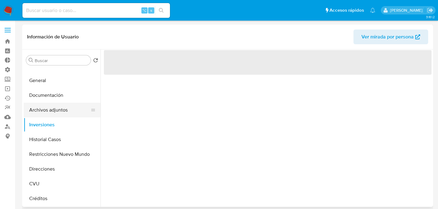
scroll to position [0, 0]
click at [53, 111] on button "Archivos adjuntos" at bounding box center [60, 110] width 72 height 15
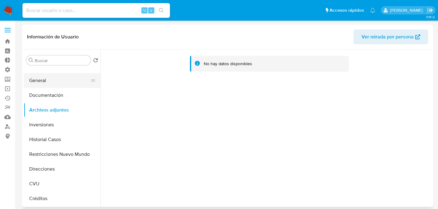
click at [42, 80] on button "General" at bounding box center [60, 80] width 72 height 15
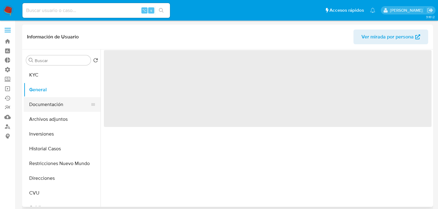
click at [46, 109] on button "Documentación" at bounding box center [60, 104] width 72 height 15
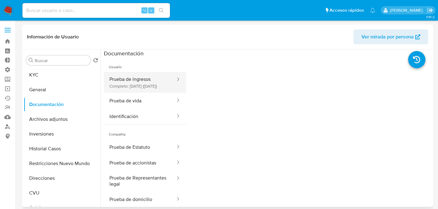
click at [132, 84] on button "Prueba de ingresos Completo: 04/06/2024 (hace un año)" at bounding box center [140, 82] width 72 height 21
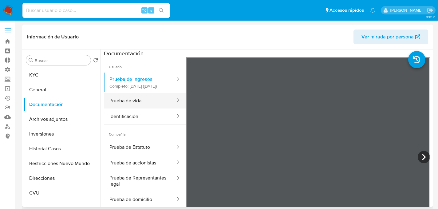
click at [125, 109] on button "Prueba de vida" at bounding box center [140, 101] width 72 height 16
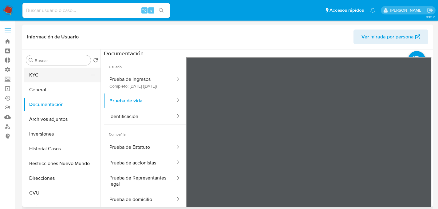
click at [45, 72] on button "KYC" at bounding box center [60, 75] width 72 height 15
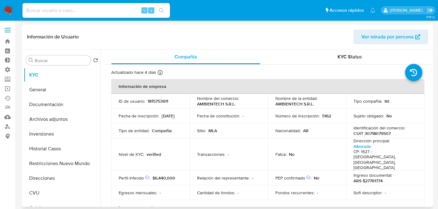
click at [154, 102] on p "1815753611" at bounding box center [158, 101] width 21 height 6
copy p "1815753611"
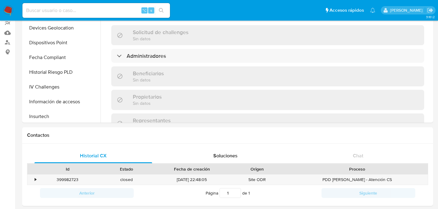
scroll to position [279, 0]
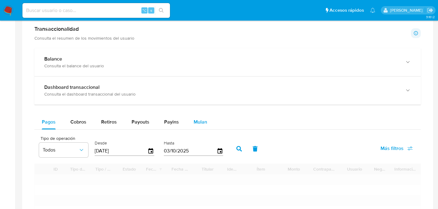
click at [194, 126] on div "Mulan" at bounding box center [201, 122] width 14 height 15
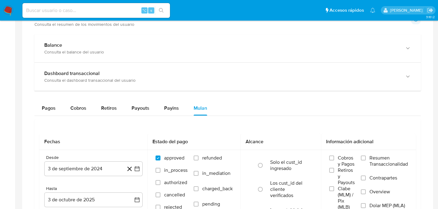
scroll to position [376, 0]
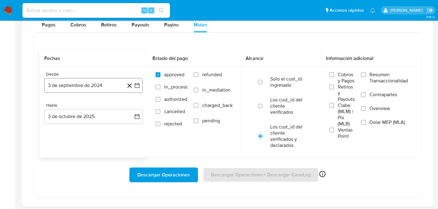
click at [80, 87] on button "3 de septiembre de 2024" at bounding box center [93, 85] width 98 height 15
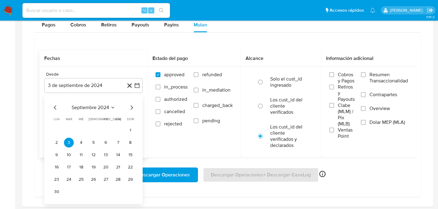
click at [131, 110] on icon "Mes siguiente" at bounding box center [132, 107] width 2 height 4
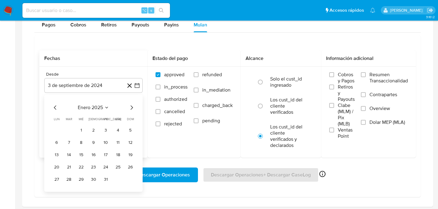
click at [131, 110] on icon "Mes siguiente" at bounding box center [132, 107] width 2 height 4
click at [65, 129] on button "1" at bounding box center [69, 130] width 10 height 10
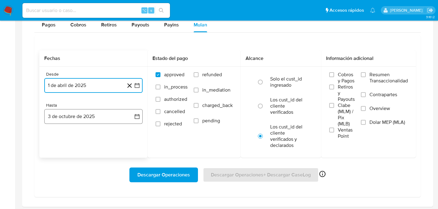
click at [74, 119] on button "3 de octubre de 2025" at bounding box center [93, 116] width 98 height 15
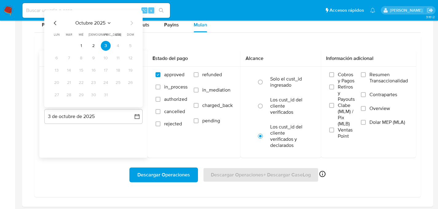
click at [50, 26] on div "octubre 2025 octubre 2025 lun lunes mar martes mié miércoles jue jueves vie vie…" at bounding box center [93, 58] width 98 height 97
click at [52, 25] on icon "Mes anterior" at bounding box center [55, 22] width 7 height 7
click at [55, 25] on icon "Mes anterior" at bounding box center [55, 23] width 2 height 4
click at [131, 99] on button "31" at bounding box center [130, 95] width 10 height 10
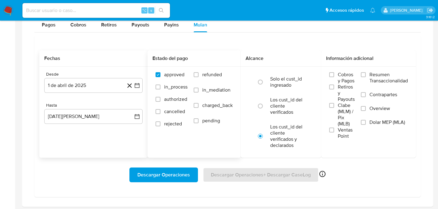
click at [204, 75] on span "refunded" at bounding box center [212, 75] width 20 height 6
click at [199, 75] on input "refunded" at bounding box center [196, 74] width 5 height 5
checkbox input "true"
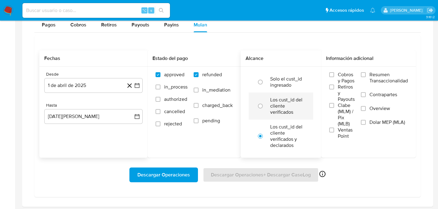
click at [294, 105] on label "Los cust_id del cliente verificados" at bounding box center [287, 106] width 34 height 18
click at [265, 105] on input "radio" at bounding box center [260, 106] width 10 height 10
radio input "true"
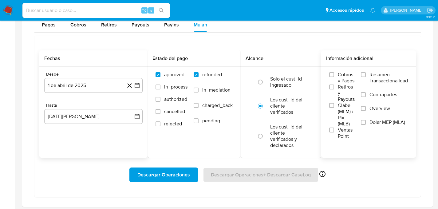
click at [389, 128] on label "Dolar MEP (MLA)" at bounding box center [384, 126] width 47 height 14
click at [366, 125] on input "Dolar MEP (MLA)" at bounding box center [363, 122] width 5 height 5
click at [148, 171] on span "Descargar Operaciones" at bounding box center [163, 175] width 53 height 14
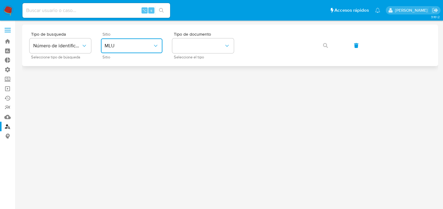
click at [140, 50] on button "MLU" at bounding box center [131, 45] width 61 height 15
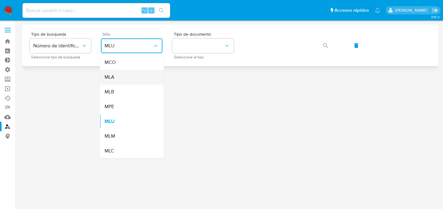
click at [133, 79] on div "MLA" at bounding box center [130, 77] width 50 height 15
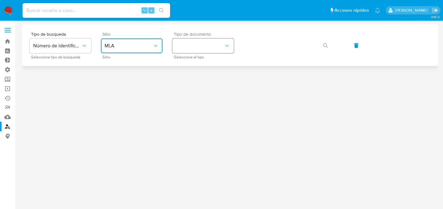
click at [192, 53] on button "identificationType" at bounding box center [202, 45] width 61 height 15
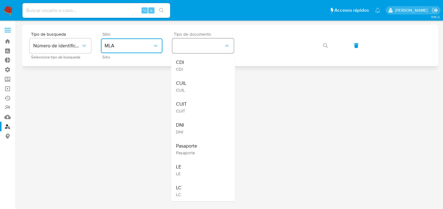
click at [193, 50] on button "identificationType" at bounding box center [202, 45] width 61 height 15
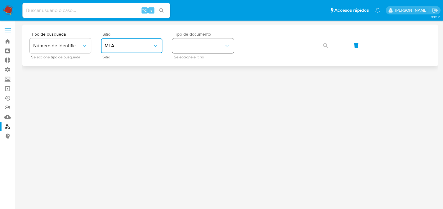
click at [193, 50] on button "identificationType" at bounding box center [202, 45] width 61 height 15
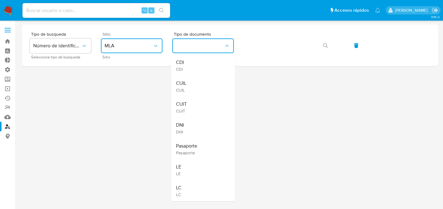
drag, startPoint x: 192, startPoint y: 77, endPoint x: 201, endPoint y: 77, distance: 8.6
click at [193, 77] on div "CUIL CUIL" at bounding box center [201, 86] width 50 height 21
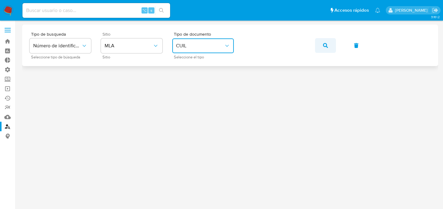
click at [318, 46] on button "button" at bounding box center [325, 45] width 21 height 15
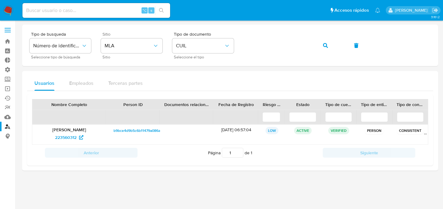
click at [315, 38] on button "button" at bounding box center [325, 45] width 21 height 15
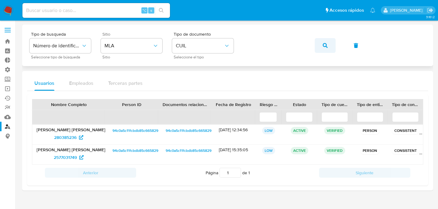
click at [322, 46] on button "button" at bounding box center [325, 45] width 21 height 15
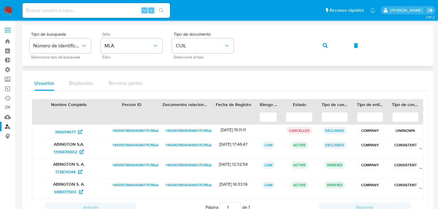
click at [273, 57] on div "Tipo de busqueda Número de identificación Seleccione tipo de búsqueda Sitio MLA…" at bounding box center [228, 45] width 396 height 27
click at [327, 45] on icon "button" at bounding box center [325, 45] width 5 height 5
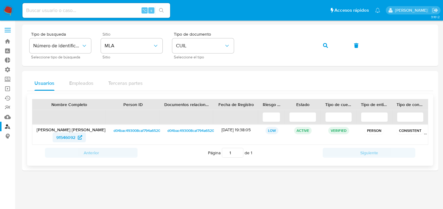
click at [53, 137] on link "91546092" at bounding box center [69, 138] width 33 height 10
click at [315, 38] on button "button" at bounding box center [325, 45] width 21 height 15
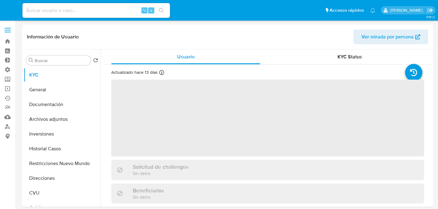
select select "10"
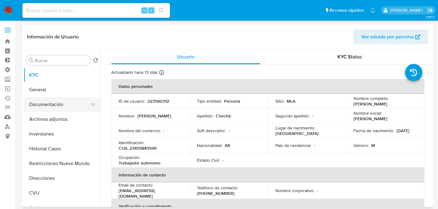
click at [47, 97] on button "Documentación" at bounding box center [60, 104] width 72 height 15
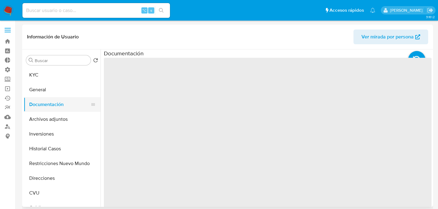
click at [51, 105] on button "Documentación" at bounding box center [60, 104] width 72 height 15
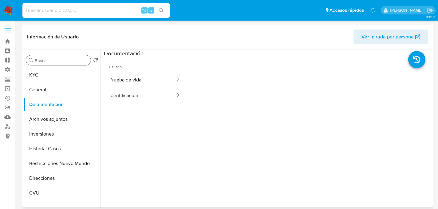
click at [29, 64] on div "Buscar" at bounding box center [58, 60] width 65 height 10
click at [41, 72] on button "KYC" at bounding box center [60, 75] width 72 height 15
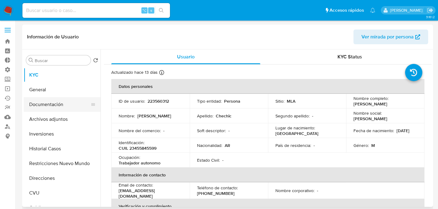
click at [51, 105] on button "Documentación" at bounding box center [60, 104] width 72 height 15
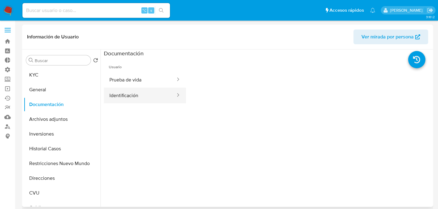
click at [156, 94] on button "Identificación" at bounding box center [140, 96] width 72 height 16
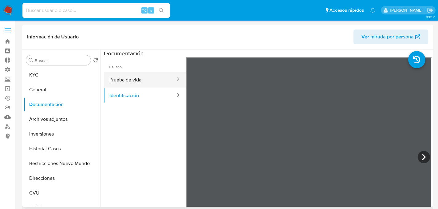
click at [151, 80] on button "Prueba de vida" at bounding box center [140, 80] width 72 height 16
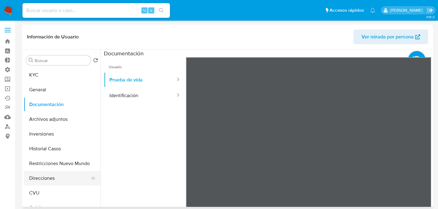
click at [53, 176] on button "Direcciones" at bounding box center [60, 178] width 72 height 15
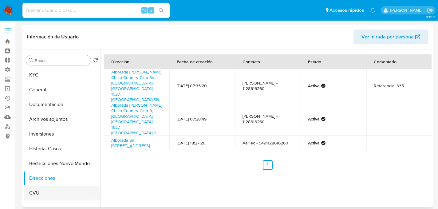
click at [52, 195] on button "CVU" at bounding box center [60, 193] width 72 height 15
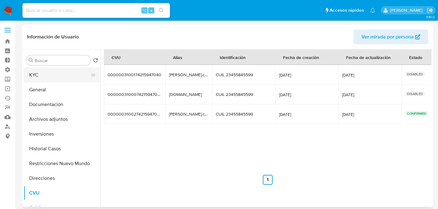
click at [46, 74] on button "KYC" at bounding box center [60, 75] width 72 height 15
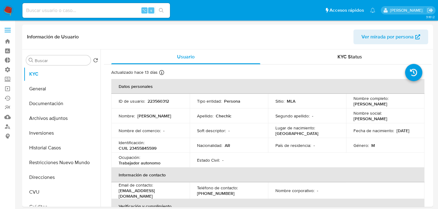
scroll to position [1, 0]
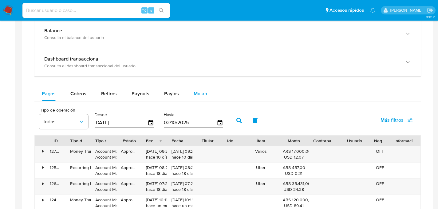
click at [208, 89] on button "Mulan" at bounding box center [200, 93] width 28 height 15
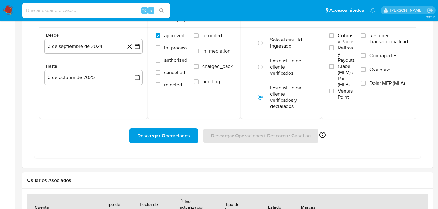
scroll to position [371, 0]
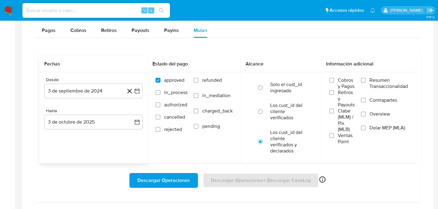
click at [71, 79] on div "Desde" at bounding box center [93, 80] width 98 height 6
click at [77, 93] on button "3 de septiembre de 2024" at bounding box center [93, 91] width 98 height 15
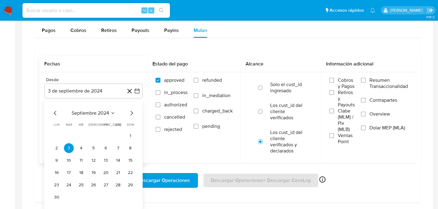
click at [126, 113] on div "septiembre 2024" at bounding box center [94, 112] width 84 height 7
click at [129, 113] on icon "Mes siguiente" at bounding box center [131, 112] width 7 height 7
click at [131, 113] on icon "Mes siguiente" at bounding box center [131, 112] width 7 height 7
click at [132, 113] on icon "Mes siguiente" at bounding box center [131, 112] width 7 height 7
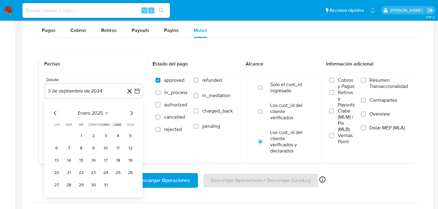
click at [132, 113] on icon "Mes siguiente" at bounding box center [131, 112] width 7 height 7
click at [57, 115] on icon "Mes anterior" at bounding box center [55, 112] width 7 height 7
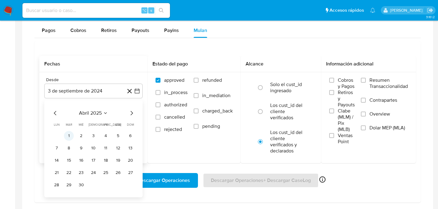
click at [70, 136] on button "1" at bounding box center [69, 136] width 10 height 10
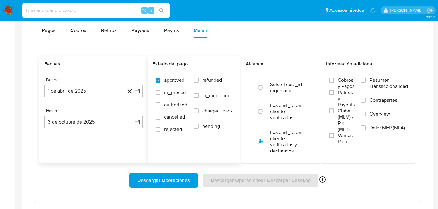
click at [202, 87] on label "refunded" at bounding box center [213, 84] width 39 height 15
click at [199, 83] on input "refunded" at bounding box center [196, 80] width 5 height 5
checkbox input "true"
click at [215, 123] on label "charged_back" at bounding box center [213, 115] width 39 height 15
click at [199, 113] on input "charged_back" at bounding box center [196, 111] width 5 height 5
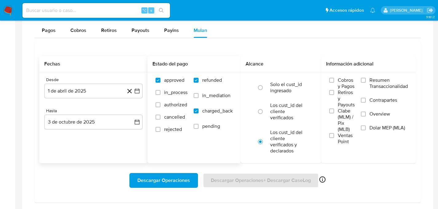
checkbox input "true"
click at [209, 82] on span "refunded" at bounding box center [212, 80] width 20 height 6
click at [199, 82] on input "refunded" at bounding box center [196, 80] width 5 height 5
checkbox input "false"
click at [207, 113] on span "charged_back" at bounding box center [217, 111] width 30 height 6
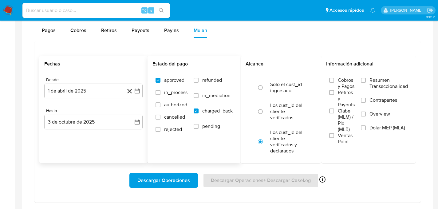
click at [199, 113] on input "charged_back" at bounding box center [196, 111] width 5 height 5
checkbox input "false"
click at [202, 81] on label "refunded" at bounding box center [213, 84] width 39 height 15
click at [199, 81] on input "refunded" at bounding box center [196, 80] width 5 height 5
checkbox input "true"
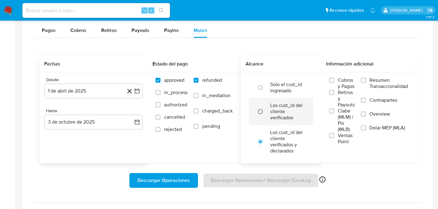
click at [264, 109] on input "radio" at bounding box center [260, 112] width 10 height 10
radio input "true"
click at [361, 123] on label "Overview" at bounding box center [384, 118] width 47 height 14
click at [361, 117] on input "Overview" at bounding box center [363, 114] width 5 height 5
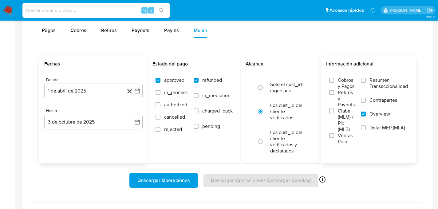
click at [367, 113] on label "Overview" at bounding box center [384, 118] width 47 height 14
click at [366, 113] on input "Overview" at bounding box center [363, 114] width 5 height 5
click at [377, 133] on label "Dolar MEP (MLA)" at bounding box center [384, 132] width 47 height 14
click at [366, 130] on input "Dolar MEP (MLA)" at bounding box center [363, 127] width 5 height 5
click at [153, 180] on span "Descargar Operaciones" at bounding box center [163, 181] width 53 height 14
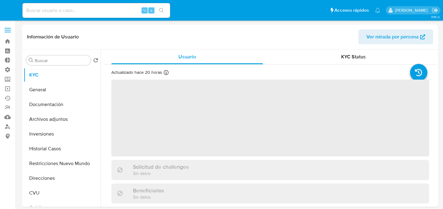
select select "10"
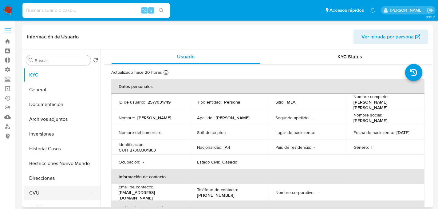
click at [44, 191] on button "CVU" at bounding box center [60, 193] width 72 height 15
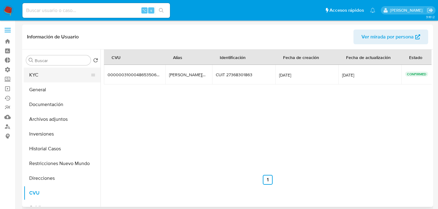
click at [37, 73] on button "KYC" at bounding box center [60, 75] width 72 height 15
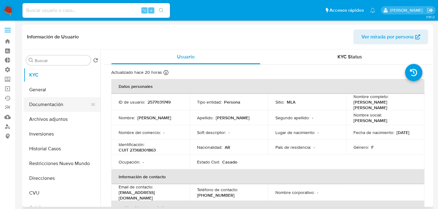
click at [53, 103] on button "Documentación" at bounding box center [60, 104] width 72 height 15
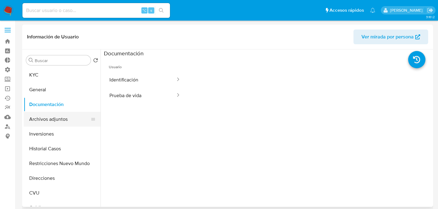
click at [48, 117] on button "Archivos adjuntos" at bounding box center [60, 119] width 72 height 15
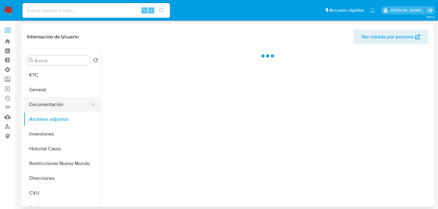
click at [64, 109] on button "Documentación" at bounding box center [60, 104] width 72 height 15
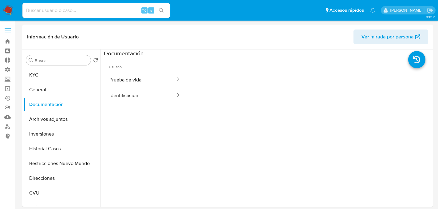
click at [113, 79] on button "Prueba de vida" at bounding box center [140, 80] width 72 height 16
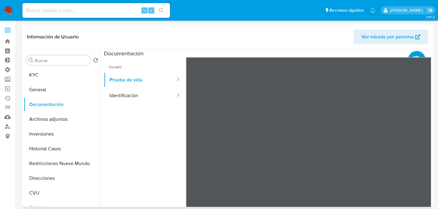
scroll to position [10, 0]
click at [114, 86] on button "Prueba de vida" at bounding box center [140, 80] width 72 height 16
click at [120, 91] on button "Identificación" at bounding box center [140, 96] width 72 height 16
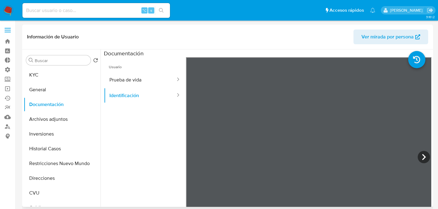
scroll to position [1, 0]
click at [421, 158] on icon at bounding box center [424, 157] width 12 height 12
click at [49, 179] on button "Direcciones" at bounding box center [60, 178] width 72 height 15
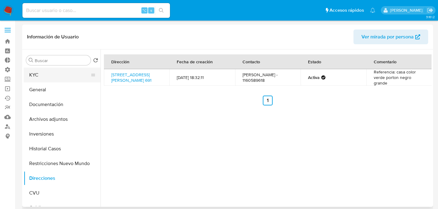
click at [51, 79] on button "KYC" at bounding box center [60, 75] width 72 height 15
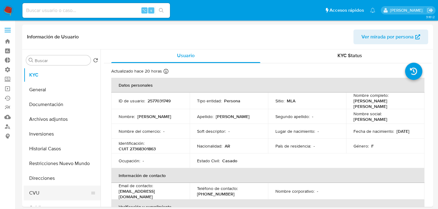
click at [42, 191] on button "CVU" at bounding box center [60, 193] width 72 height 15
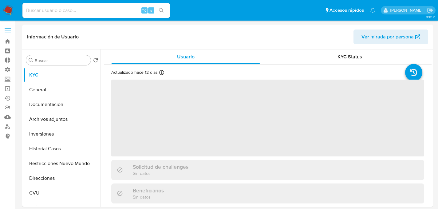
select select "10"
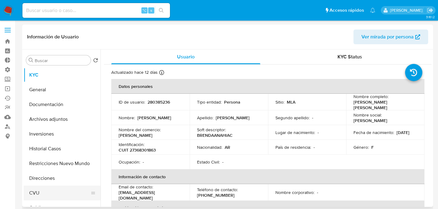
click at [36, 199] on button "CVU" at bounding box center [60, 193] width 72 height 15
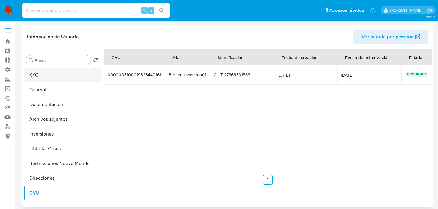
click at [49, 75] on button "KYC" at bounding box center [60, 75] width 72 height 15
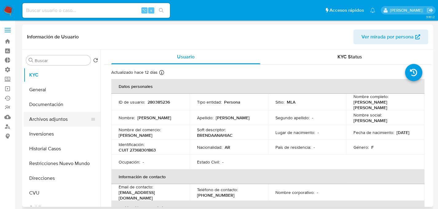
click at [43, 120] on button "Archivos adjuntos" at bounding box center [60, 119] width 72 height 15
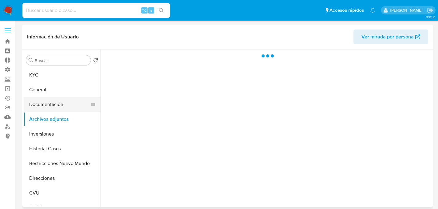
click at [44, 108] on button "Documentación" at bounding box center [60, 104] width 72 height 15
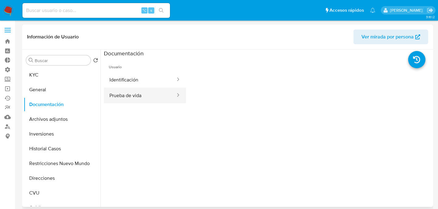
click at [140, 92] on button "Prueba de vida" at bounding box center [140, 96] width 72 height 16
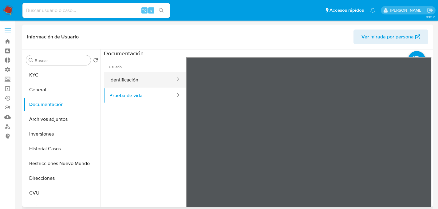
click at [139, 84] on button "Identificación" at bounding box center [140, 80] width 72 height 16
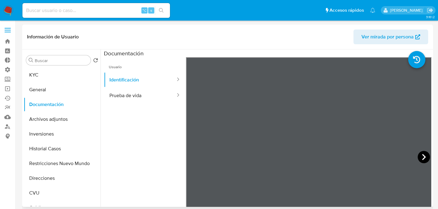
click at [418, 157] on icon at bounding box center [424, 157] width 12 height 12
click at [71, 74] on button "KYC" at bounding box center [60, 75] width 72 height 15
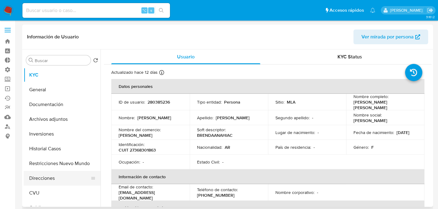
click at [40, 179] on button "Direcciones" at bounding box center [60, 178] width 72 height 15
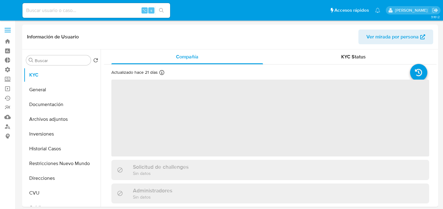
select select "10"
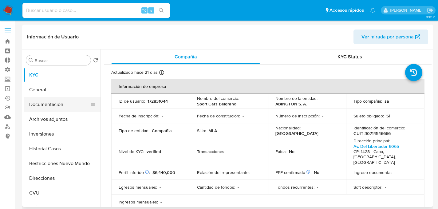
click at [64, 97] on button "Documentación" at bounding box center [60, 104] width 72 height 15
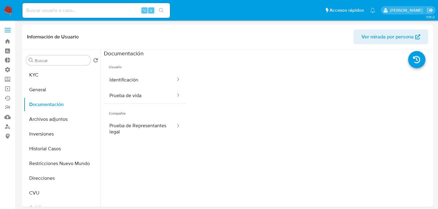
click at [135, 84] on button "Identificación" at bounding box center [140, 80] width 72 height 16
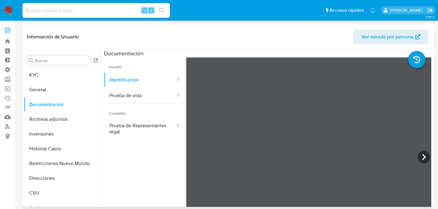
scroll to position [1, 0]
click at [138, 91] on button "Prueba de vida" at bounding box center [140, 96] width 72 height 16
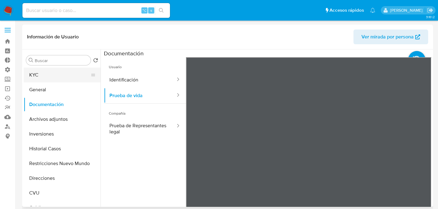
click at [50, 78] on button "KYC" at bounding box center [60, 75] width 72 height 15
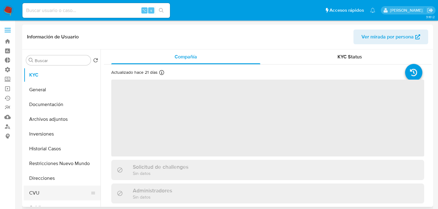
click at [39, 188] on button "CVU" at bounding box center [60, 193] width 72 height 15
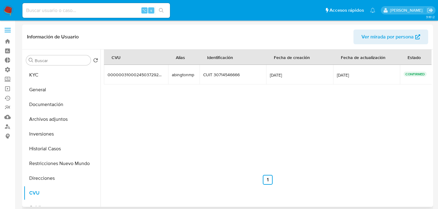
click at [224, 140] on div "CVU Alias Identificación Fecha de creación Fecha de actualización Estado 000000…" at bounding box center [268, 116] width 328 height 135
click at [51, 77] on button "KYC" at bounding box center [60, 75] width 72 height 15
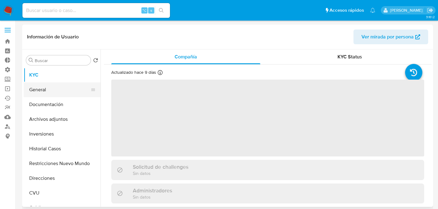
select select "10"
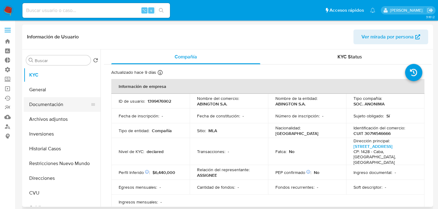
click at [48, 102] on button "Documentación" at bounding box center [60, 104] width 72 height 15
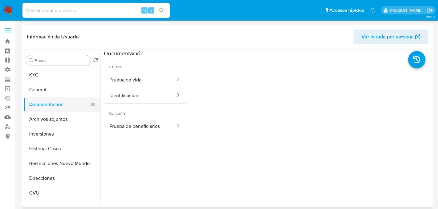
click at [127, 85] on button "Prueba de vida" at bounding box center [140, 80] width 72 height 16
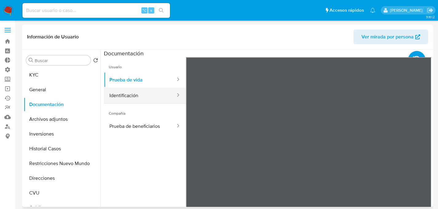
click at [152, 97] on button "Identificación" at bounding box center [140, 96] width 72 height 16
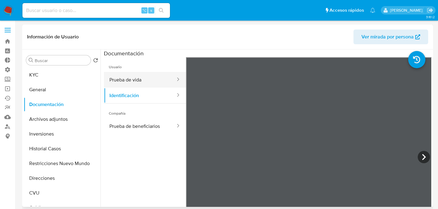
click at [128, 73] on button "Prueba de vida" at bounding box center [140, 80] width 72 height 16
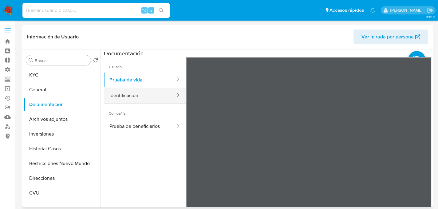
click at [154, 95] on button "Identificación" at bounding box center [140, 96] width 72 height 16
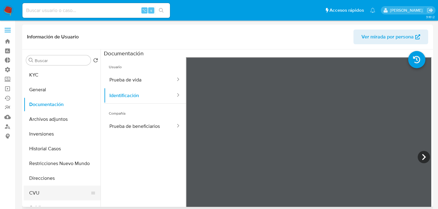
click at [40, 190] on button "CVU" at bounding box center [60, 193] width 72 height 15
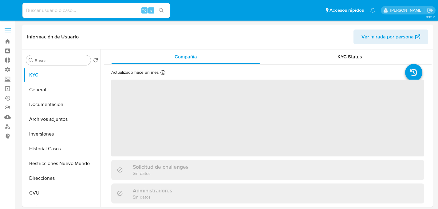
select select "10"
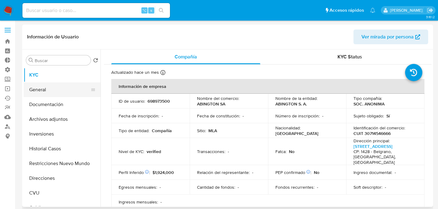
click at [53, 93] on button "General" at bounding box center [60, 89] width 72 height 15
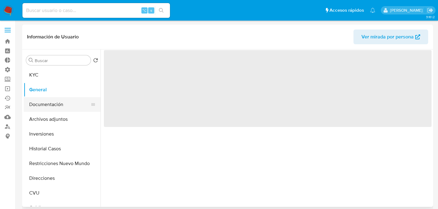
click at [49, 106] on button "Documentación" at bounding box center [60, 104] width 72 height 15
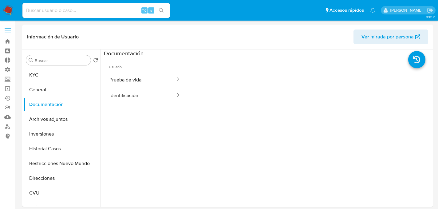
click at [140, 82] on button "Prueba de vida" at bounding box center [140, 80] width 72 height 16
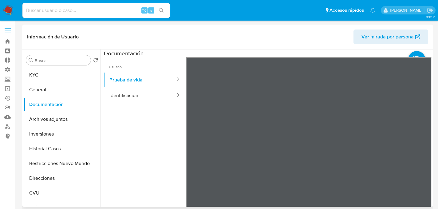
scroll to position [10, 0]
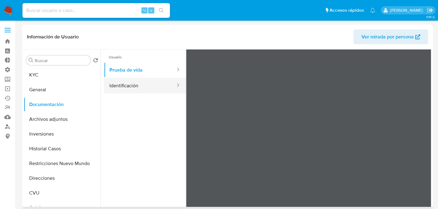
click at [110, 92] on button "Identificación" at bounding box center [140, 86] width 72 height 16
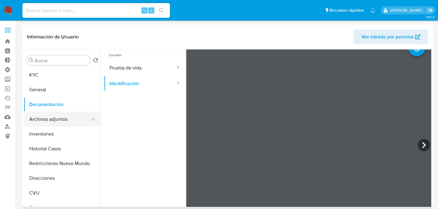
scroll to position [12, 0]
click at [38, 120] on button "Archivos adjuntos" at bounding box center [60, 119] width 72 height 15
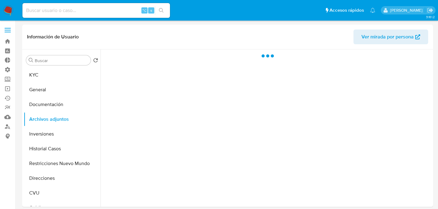
scroll to position [0, 0]
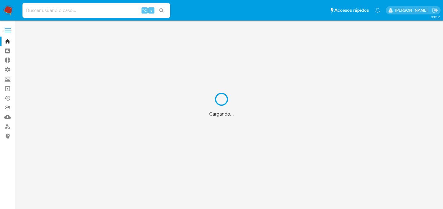
click at [79, 9] on div "Cargando..." at bounding box center [221, 104] width 443 height 209
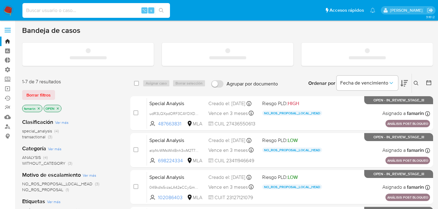
click at [79, 9] on input at bounding box center [96, 10] width 148 height 8
paste input "216664363"
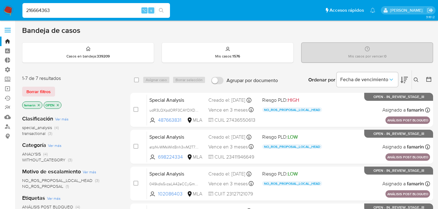
type input "216664363"
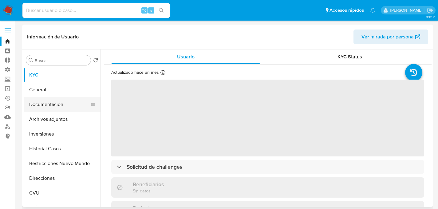
select select "10"
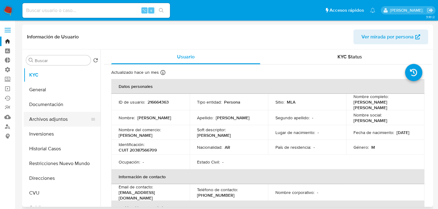
click at [59, 125] on button "Archivos adjuntos" at bounding box center [60, 119] width 72 height 15
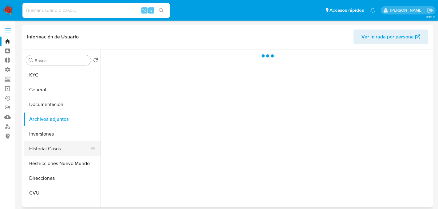
click at [50, 147] on button "Historial Casos" at bounding box center [60, 148] width 72 height 15
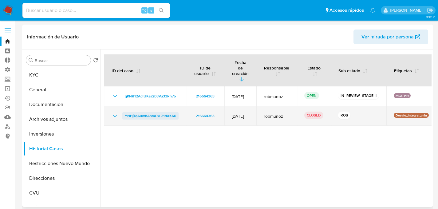
click at [125, 112] on link "YNHj1qAuVrhAhmCxL21dXKA0" at bounding box center [150, 115] width 56 height 7
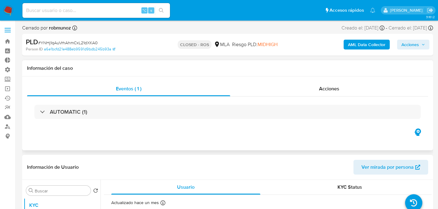
click at [308, 79] on div "Eventos ( 1 ) Acciones AUTOMATIC (1)" at bounding box center [227, 114] width 411 height 74
click at [314, 88] on div "Acciones" at bounding box center [329, 88] width 198 height 15
select select "10"
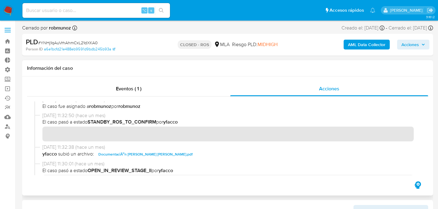
scroll to position [409, 0]
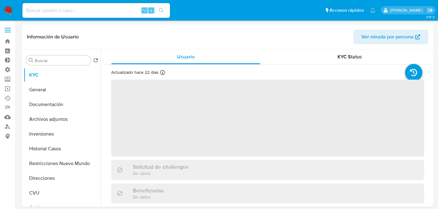
select select "10"
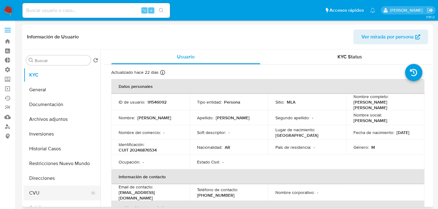
click at [40, 194] on button "CVU" at bounding box center [60, 193] width 72 height 15
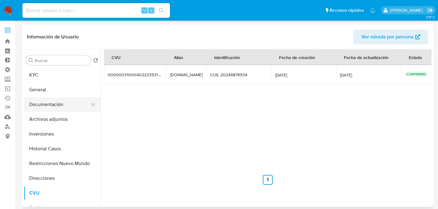
click at [50, 108] on button "Documentación" at bounding box center [60, 104] width 72 height 15
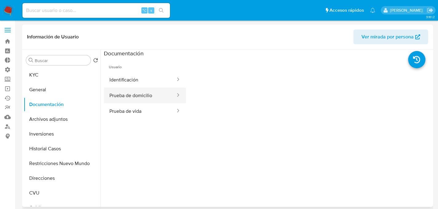
click at [149, 101] on button "Prueba de domicilio" at bounding box center [140, 96] width 72 height 16
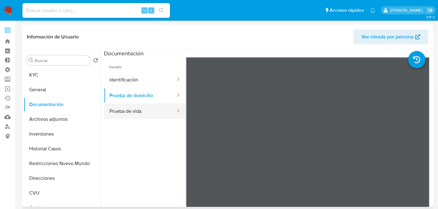
click at [147, 108] on button "Prueba de vida" at bounding box center [140, 111] width 72 height 16
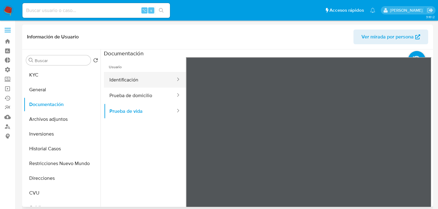
click at [140, 75] on button "Identificación" at bounding box center [140, 80] width 72 height 16
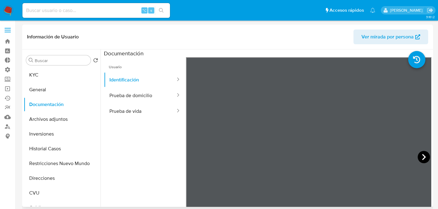
click at [423, 157] on icon at bounding box center [424, 157] width 12 height 12
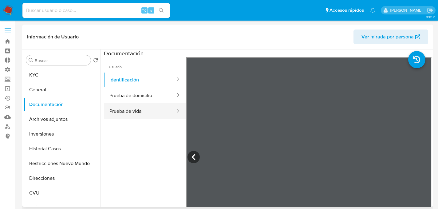
click at [152, 109] on button "Prueba de vida" at bounding box center [140, 111] width 72 height 16
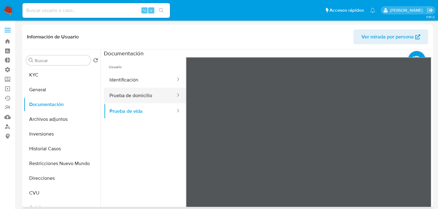
click at [115, 91] on button "Prueba de domicilio" at bounding box center [140, 96] width 72 height 16
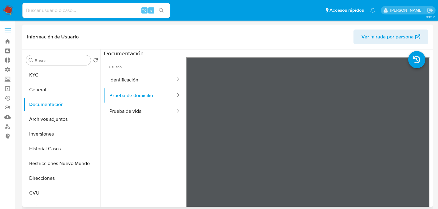
click at [42, 81] on button "KYC" at bounding box center [62, 75] width 77 height 15
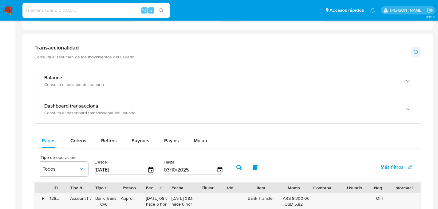
scroll to position [319, 0]
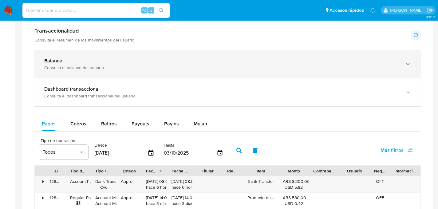
click at [42, 72] on div "Balance Consulta el balance del usuario" at bounding box center [227, 64] width 386 height 28
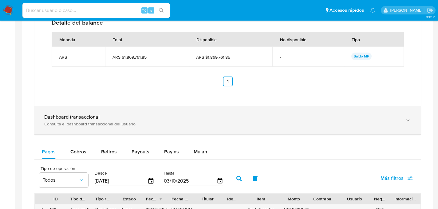
click at [57, 125] on div "Consulta el dashboard transaccional del usuario" at bounding box center [221, 124] width 354 height 6
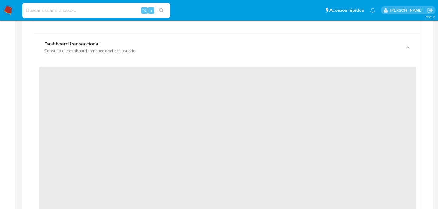
scroll to position [575, 0]
